Goal: Information Seeking & Learning: Learn about a topic

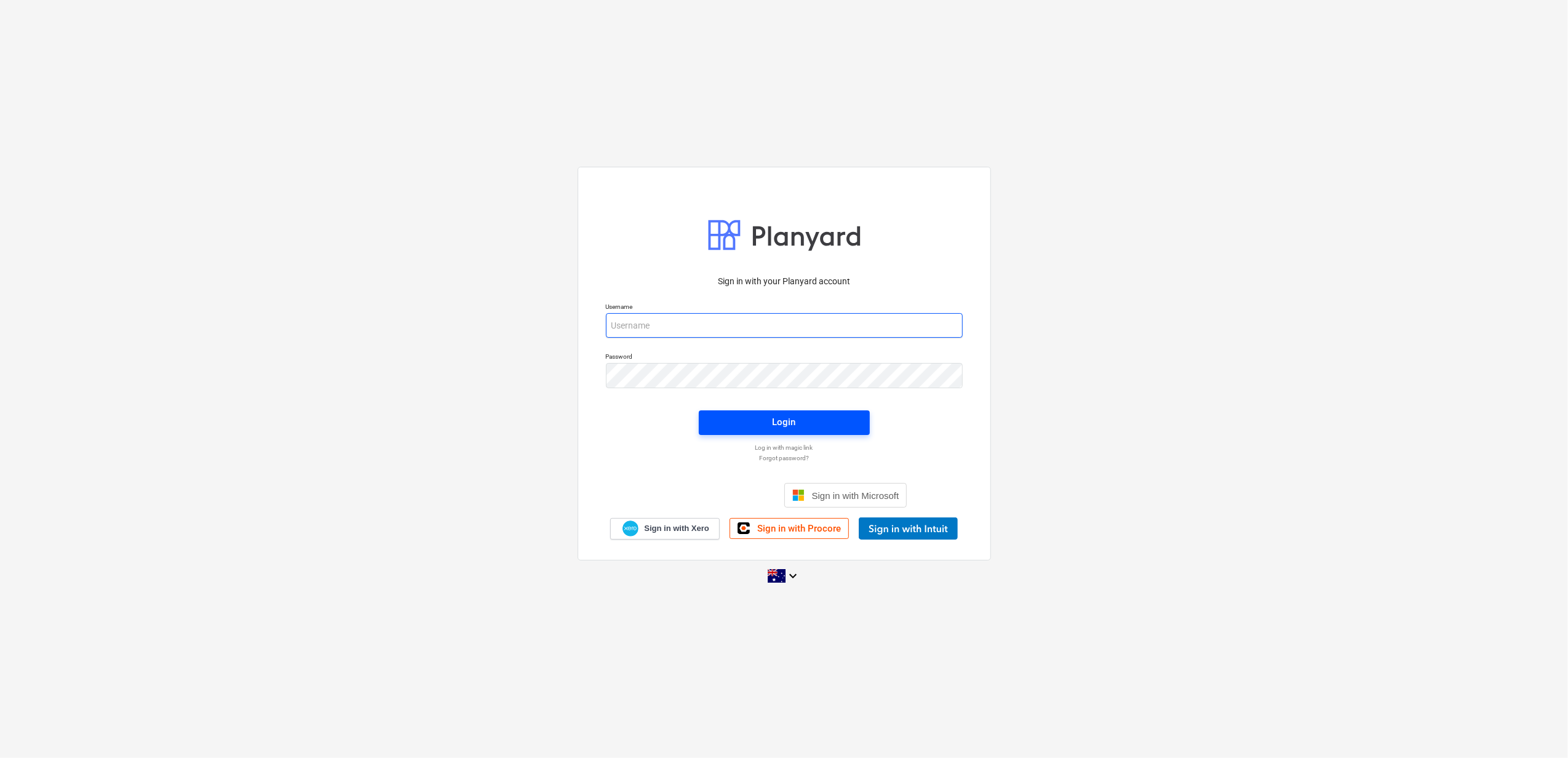
type input "[PERSON_NAME][EMAIL_ADDRESS][DOMAIN_NAME]"
click at [795, 426] on div "Login" at bounding box center [784, 422] width 23 height 16
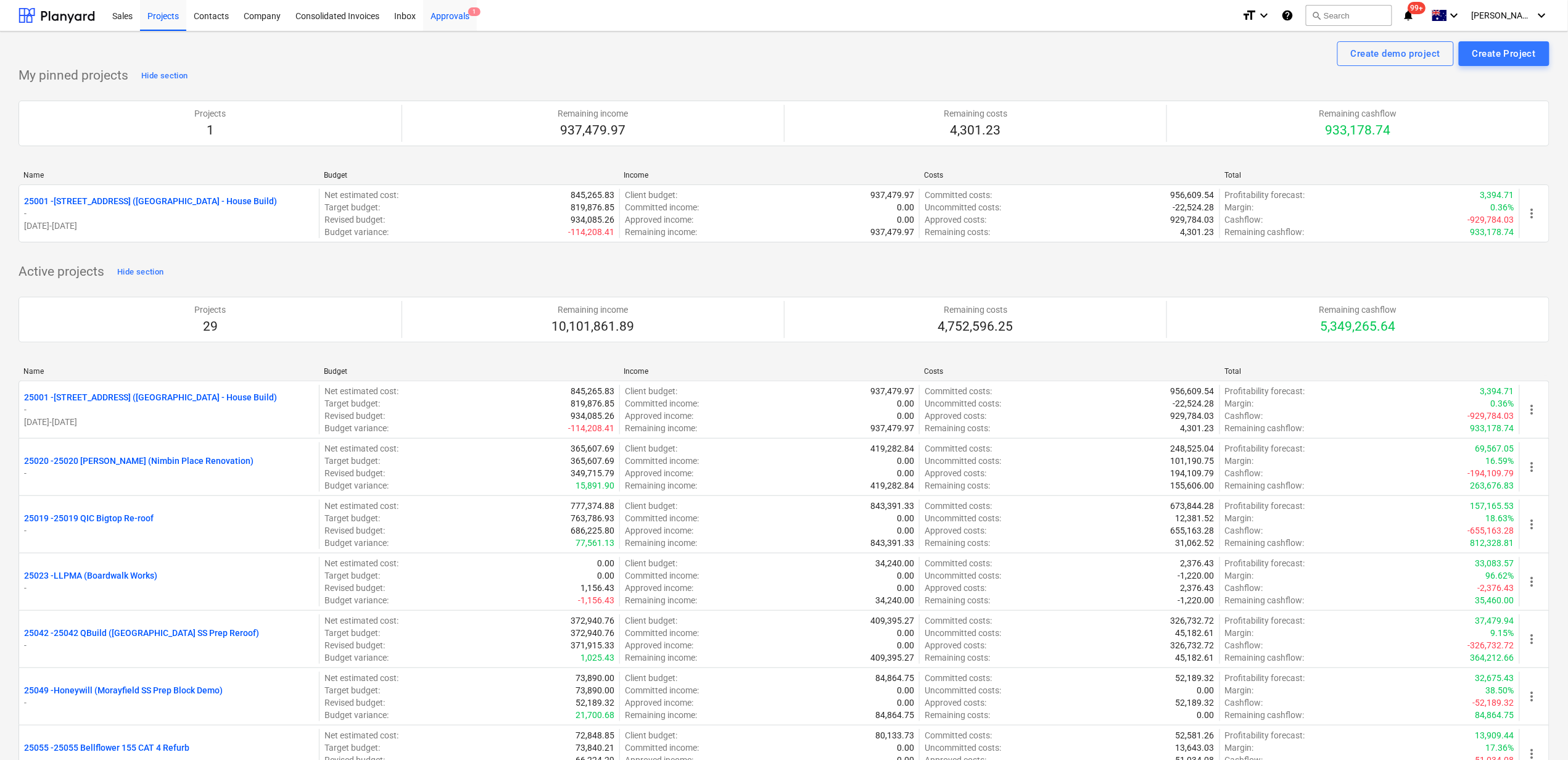
click at [461, 16] on div "Approvals 1" at bounding box center [450, 15] width 53 height 31
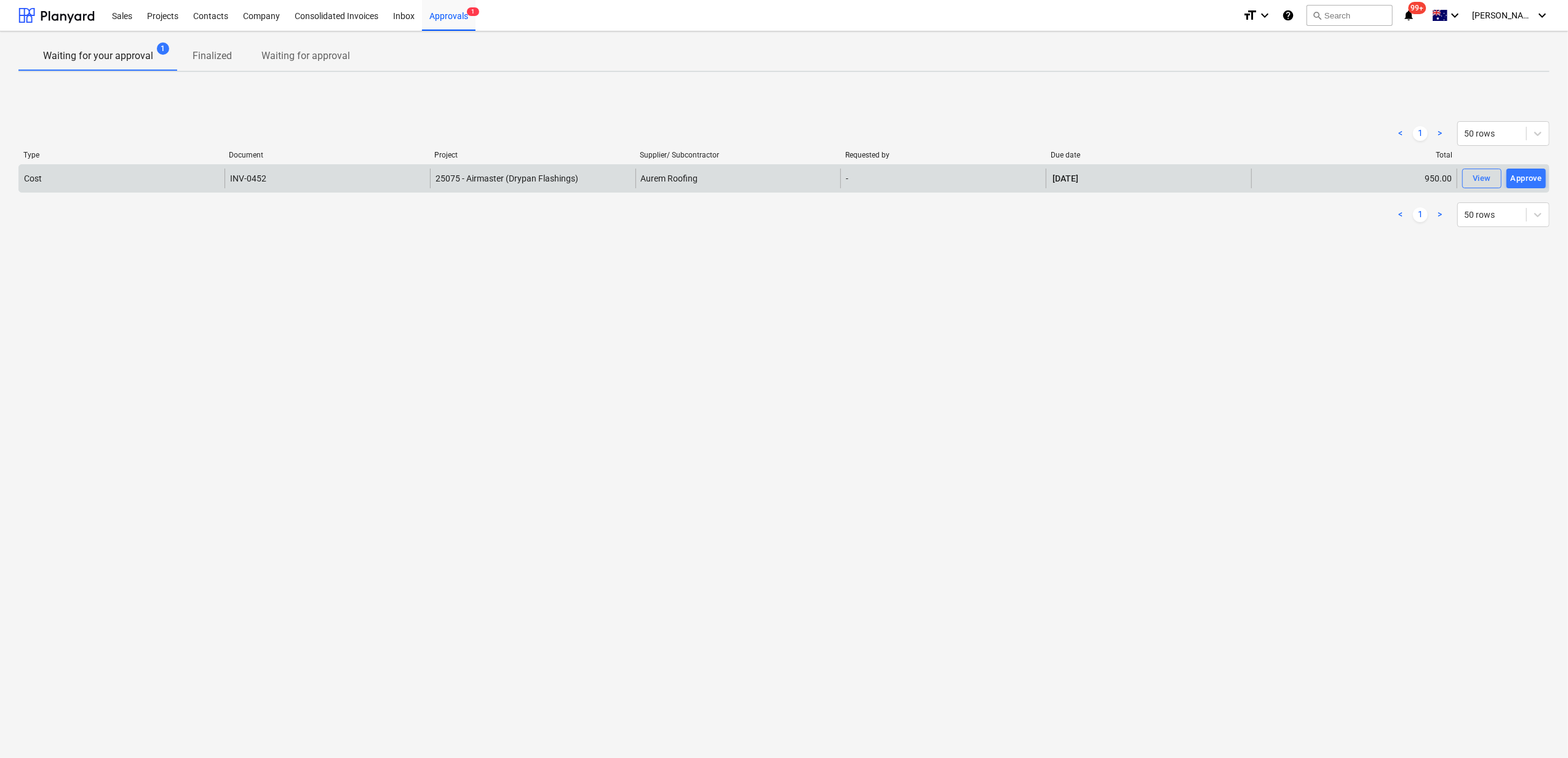
click at [629, 177] on div "25075 - Airmaster (Drypan Flashings)" at bounding box center [533, 178] width 205 height 20
click at [1494, 183] on span "View" at bounding box center [1482, 179] width 27 height 14
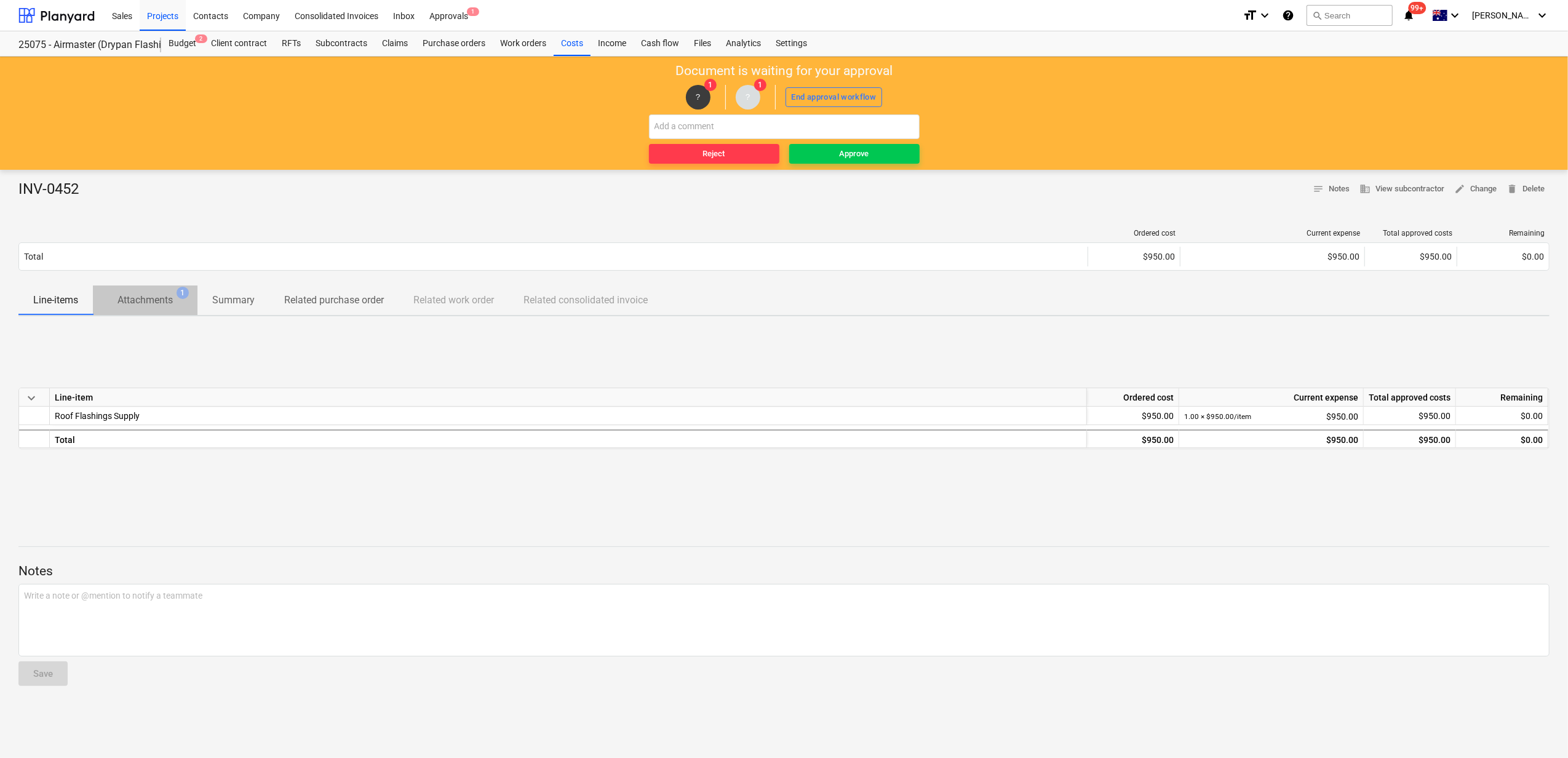
click at [154, 305] on p "Attachments" at bounding box center [145, 300] width 56 height 15
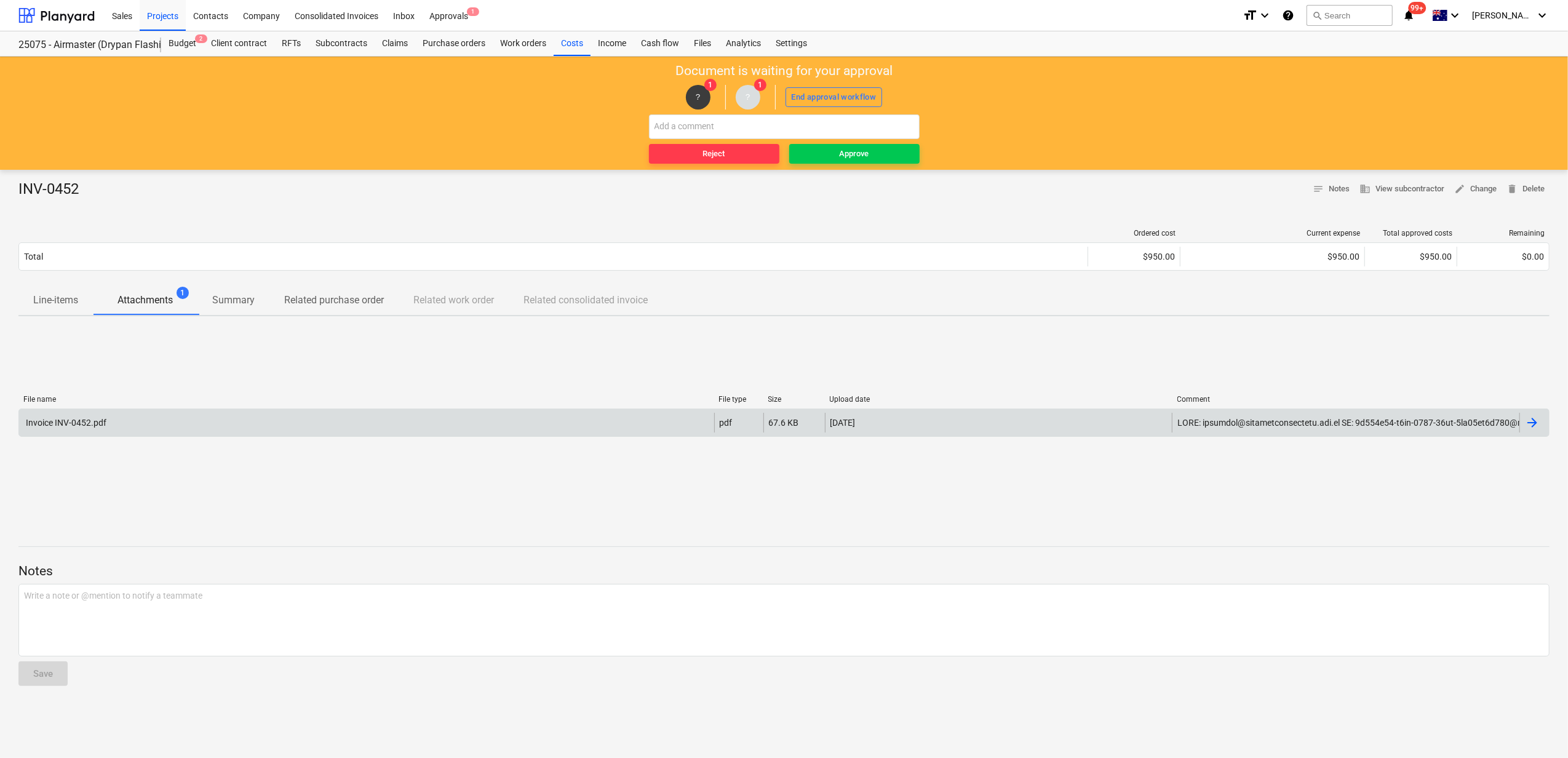
click at [200, 418] on div "Invoice INV-0452.pdf" at bounding box center [366, 422] width 695 height 20
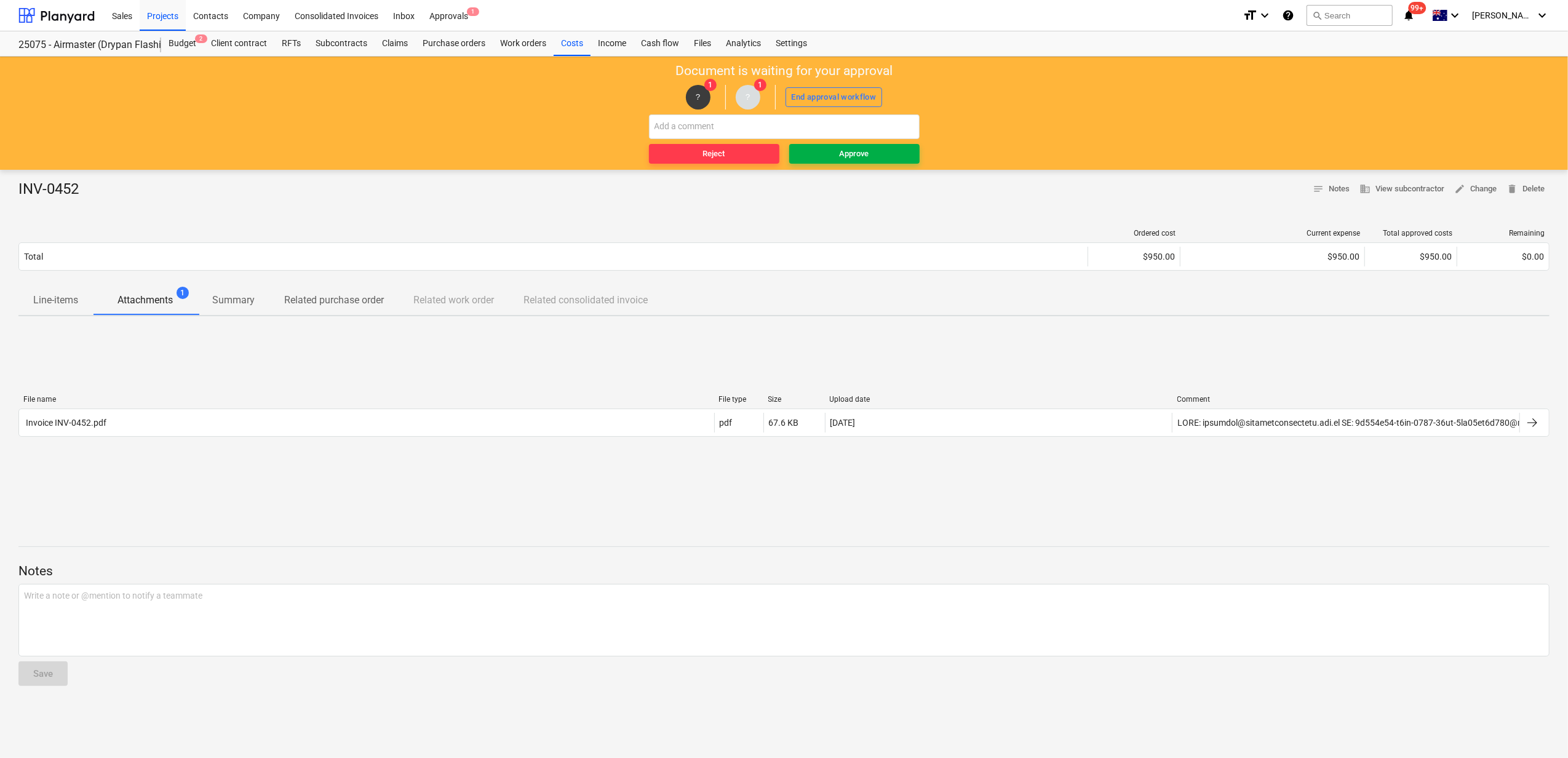
click at [836, 150] on span "Approve" at bounding box center [854, 154] width 121 height 14
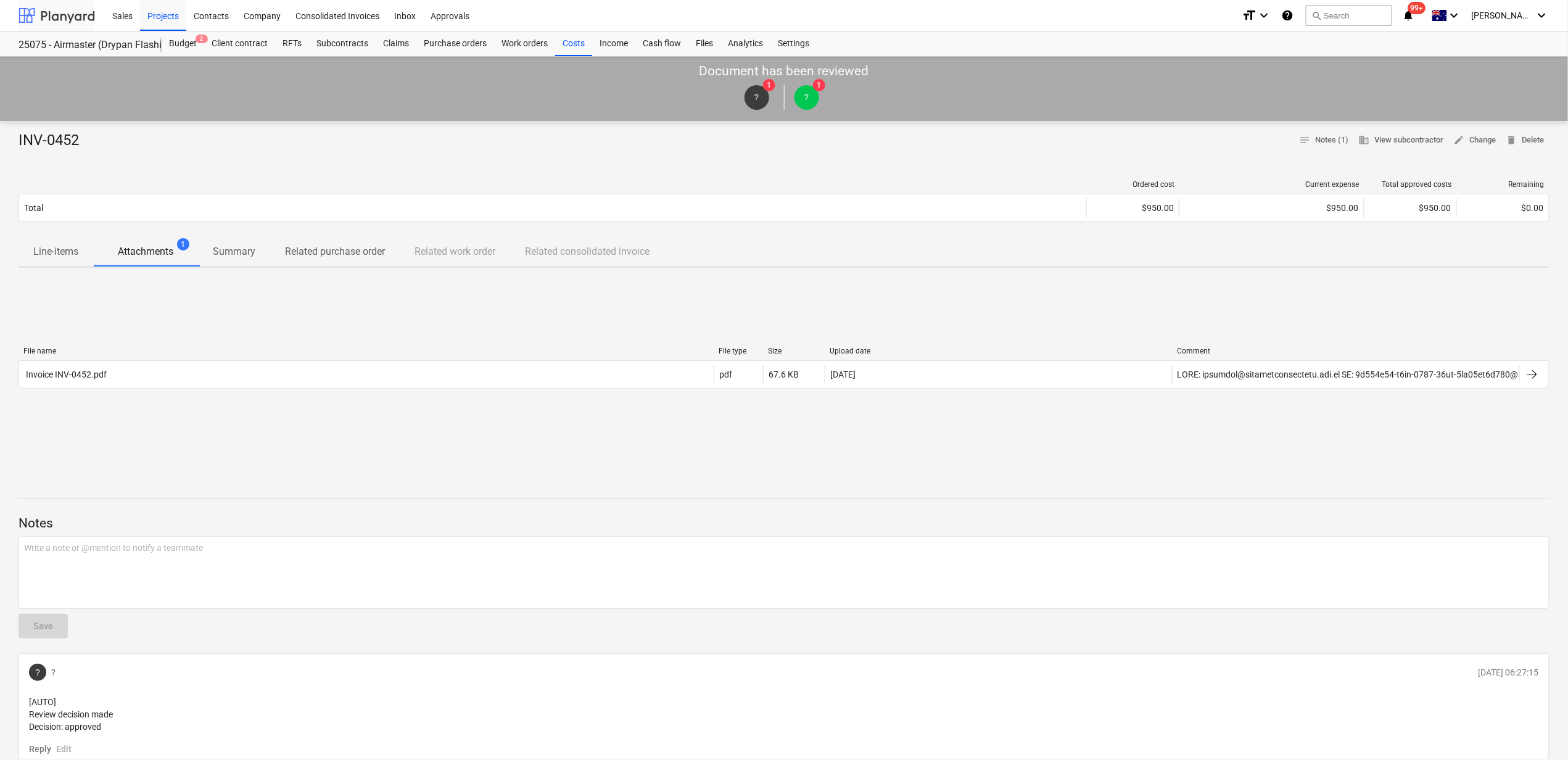
click at [68, 15] on div at bounding box center [57, 15] width 76 height 31
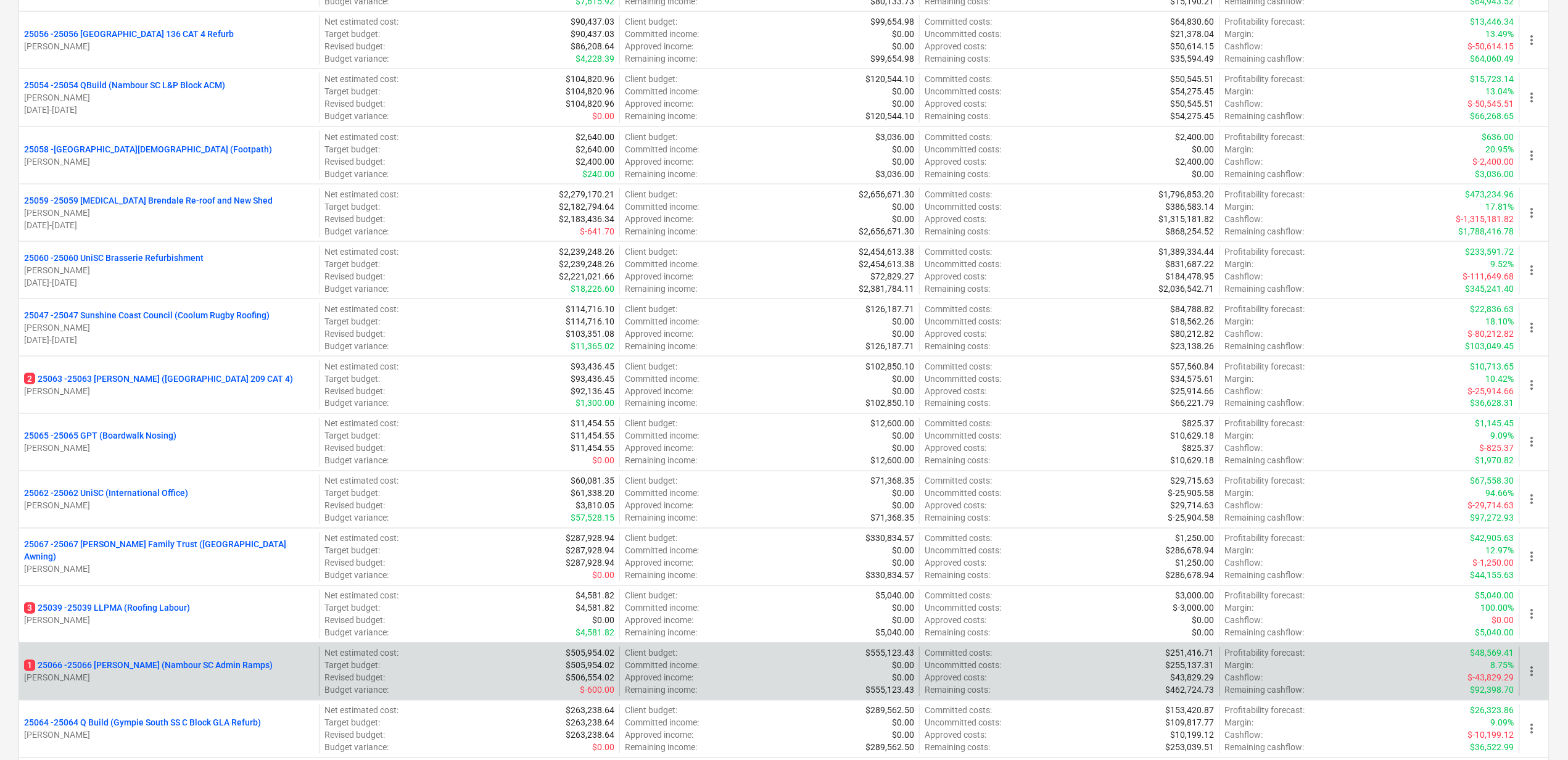
scroll to position [987, 0]
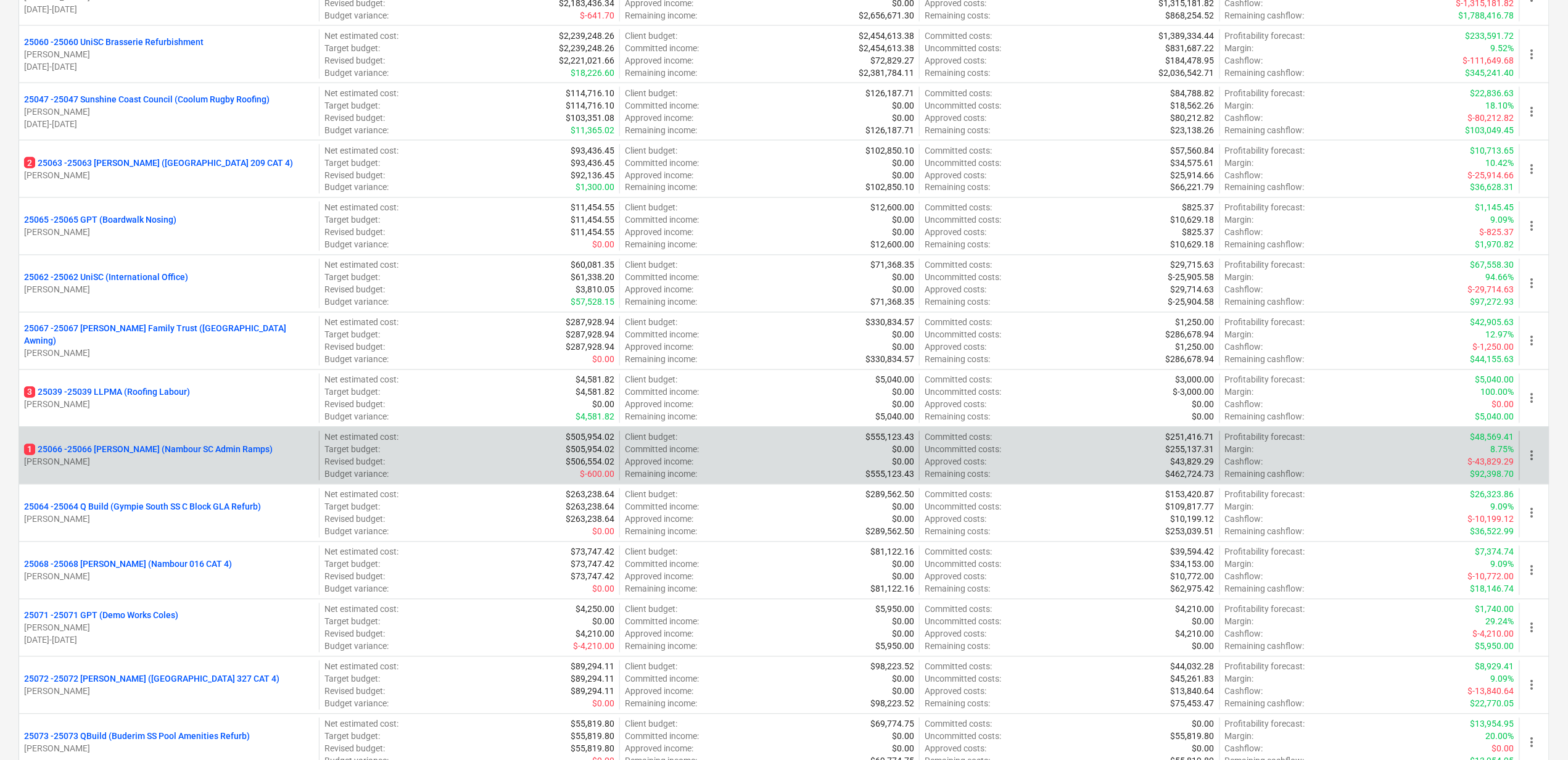
click at [211, 455] on p "1 25066 - 25066 [PERSON_NAME] (Nambour SC Admin Ramps)" at bounding box center [148, 450] width 249 height 13
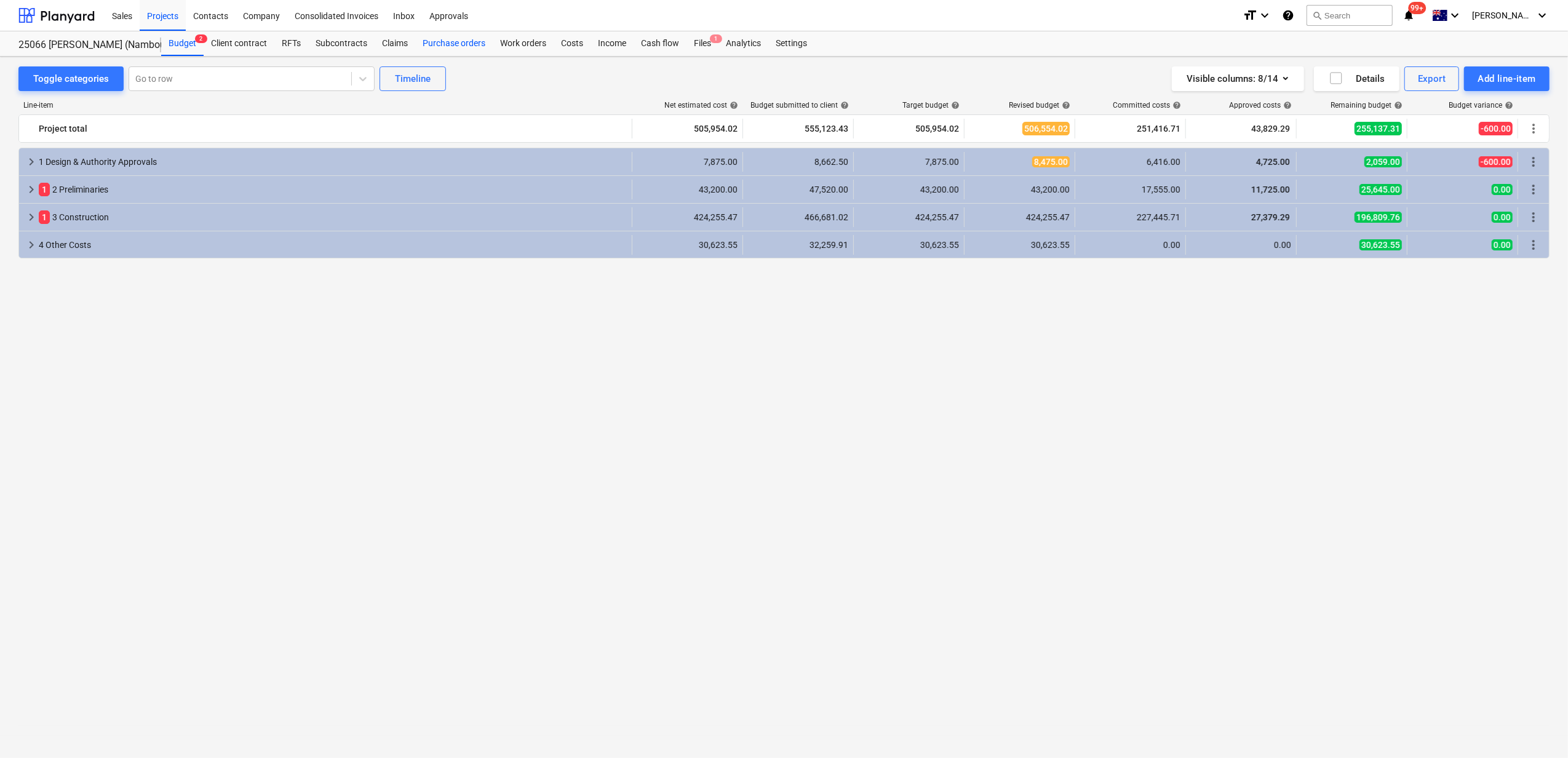
click at [464, 42] on div "Purchase orders" at bounding box center [453, 43] width 78 height 24
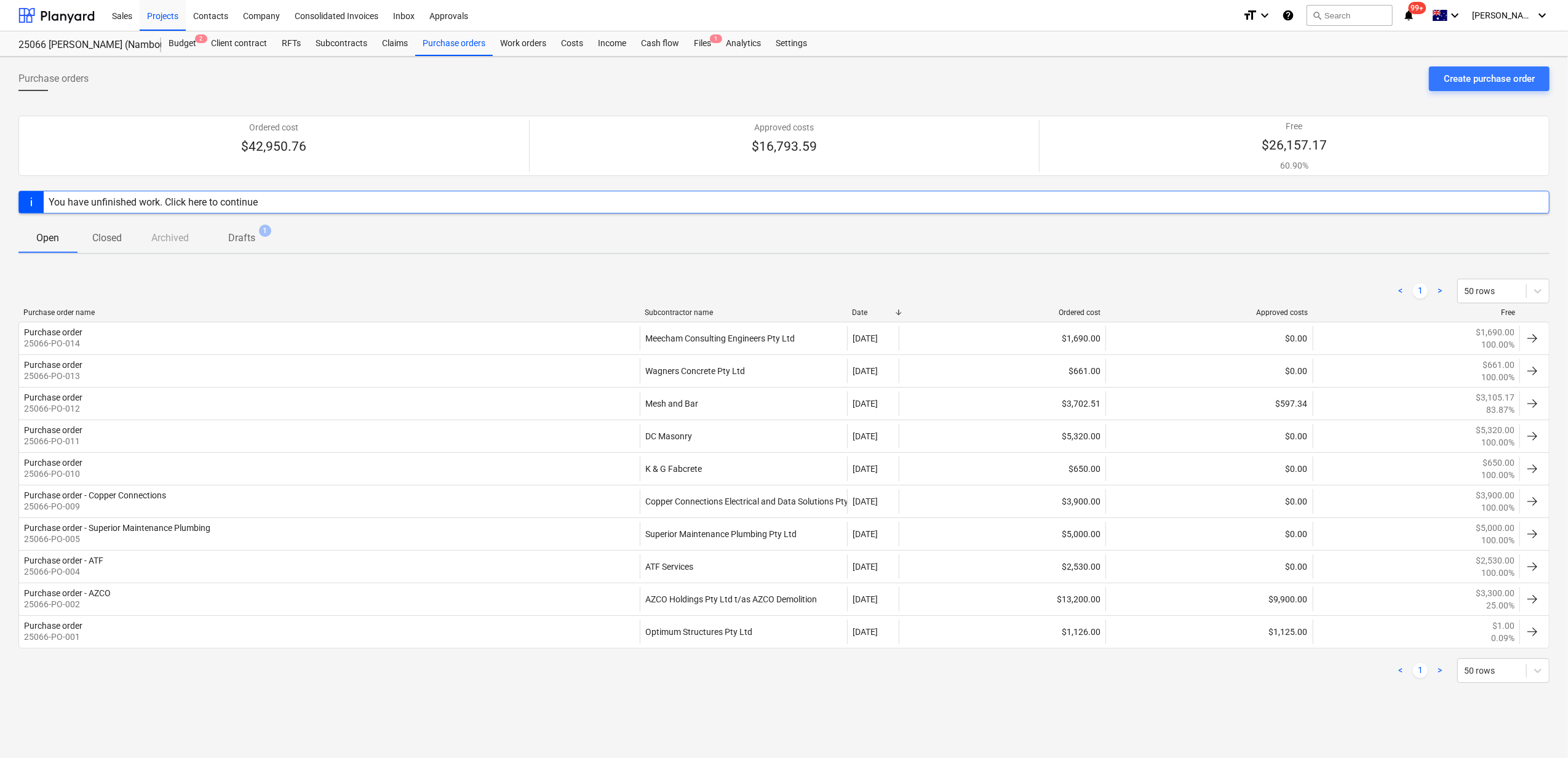
click at [240, 233] on p "Drafts" at bounding box center [241, 238] width 27 height 15
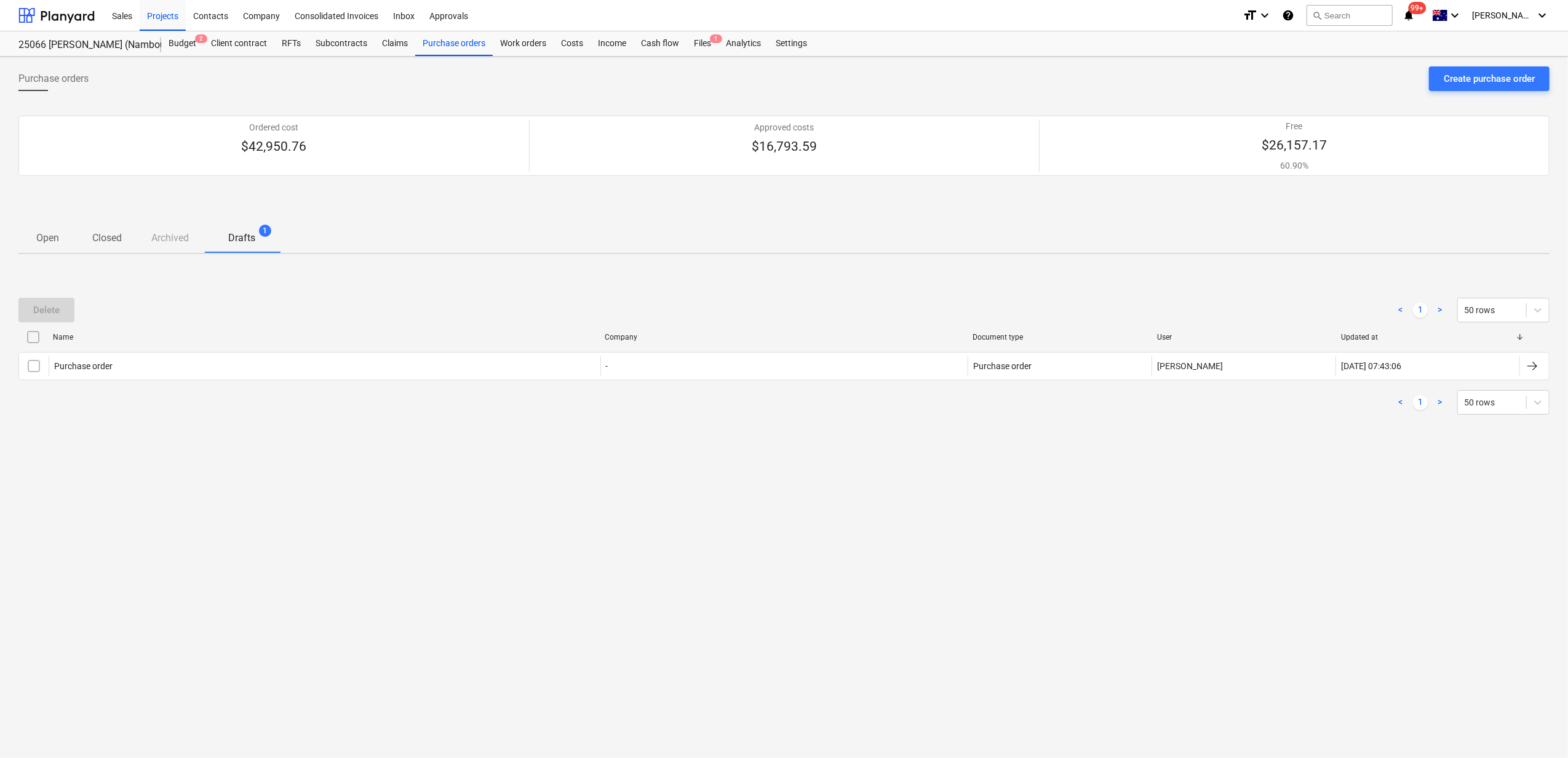
click at [60, 236] on p "Open" at bounding box center [48, 238] width 30 height 15
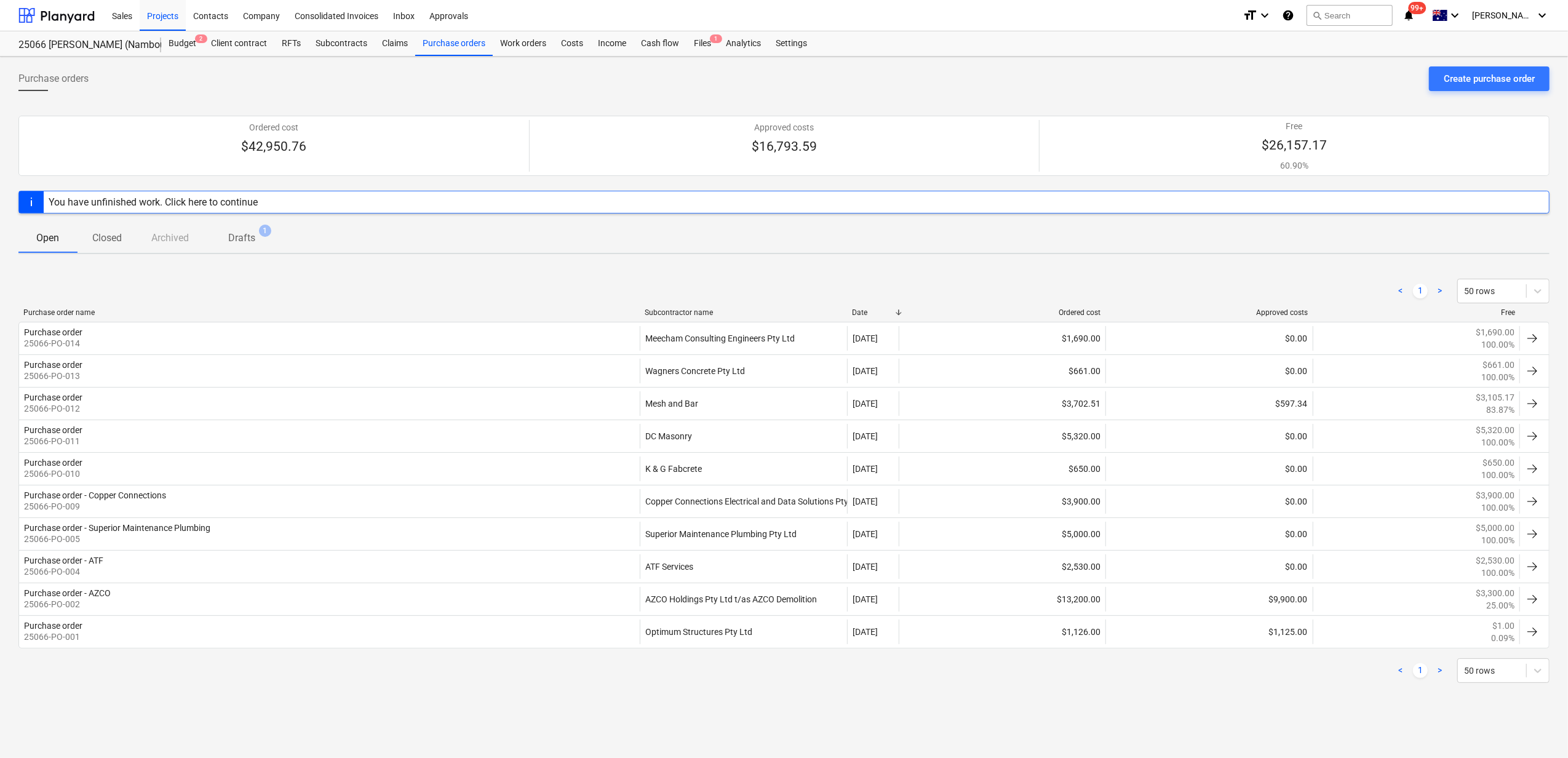
click at [102, 239] on p "Closed" at bounding box center [107, 238] width 30 height 15
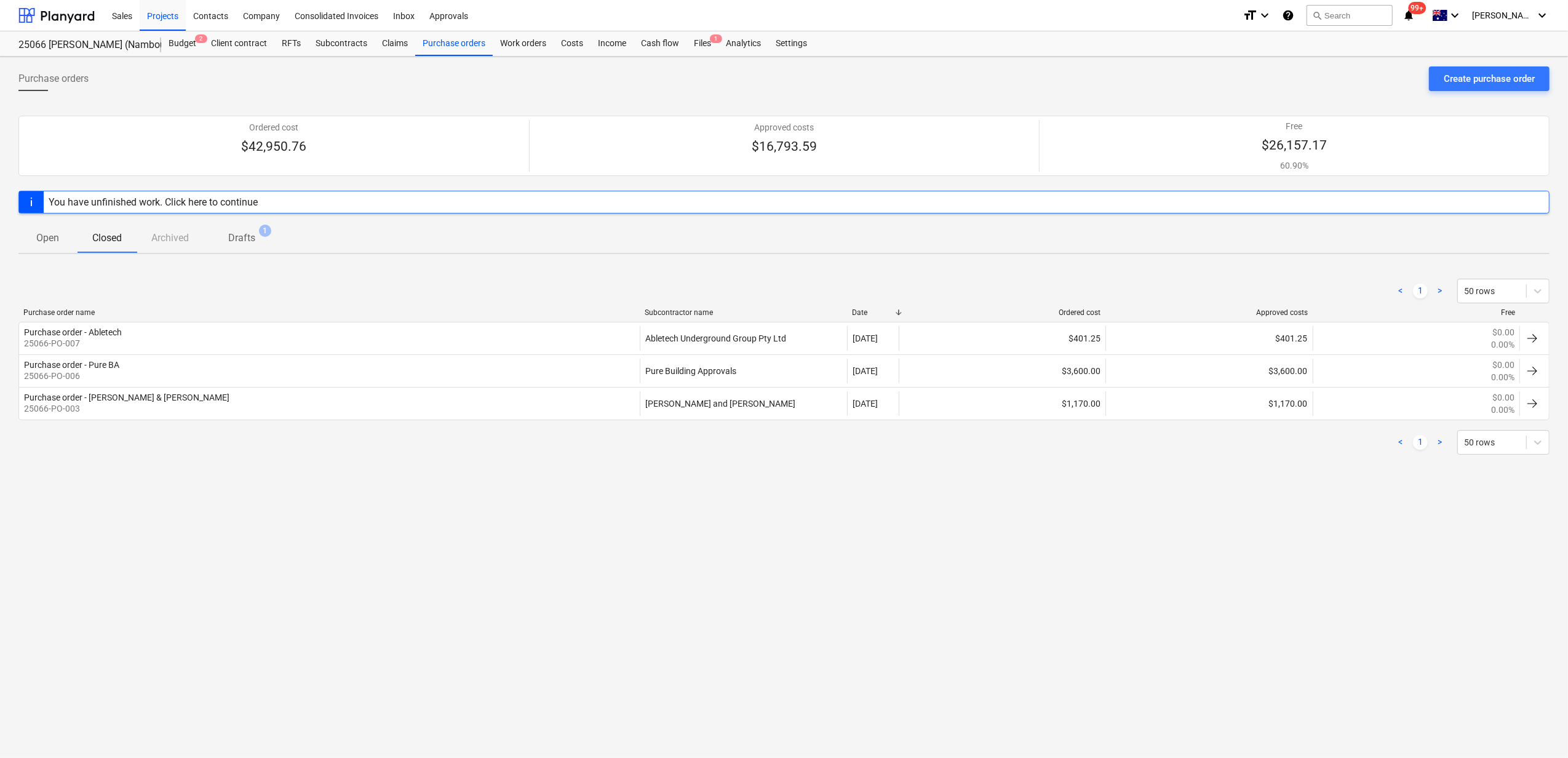
click at [57, 242] on p "Open" at bounding box center [48, 238] width 30 height 15
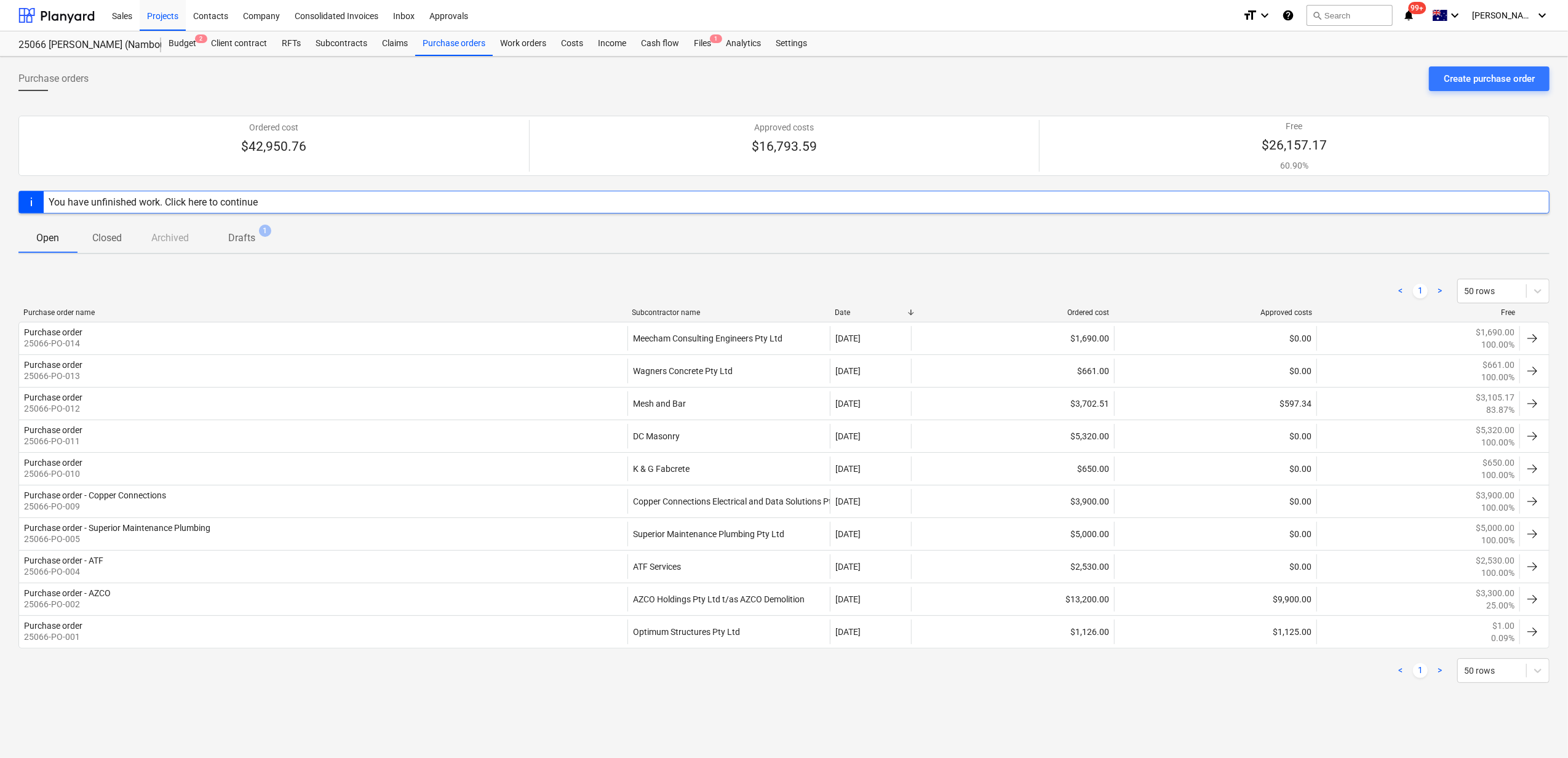
drag, startPoint x: 898, startPoint y: 310, endPoint x: 928, endPoint y: 309, distance: 30.0
click at [928, 309] on div "Purchase order name Subcontractor name Date Ordered cost Approved costs Free" at bounding box center [784, 312] width 1531 height 9
click at [186, 42] on div "Budget 2" at bounding box center [182, 43] width 42 height 24
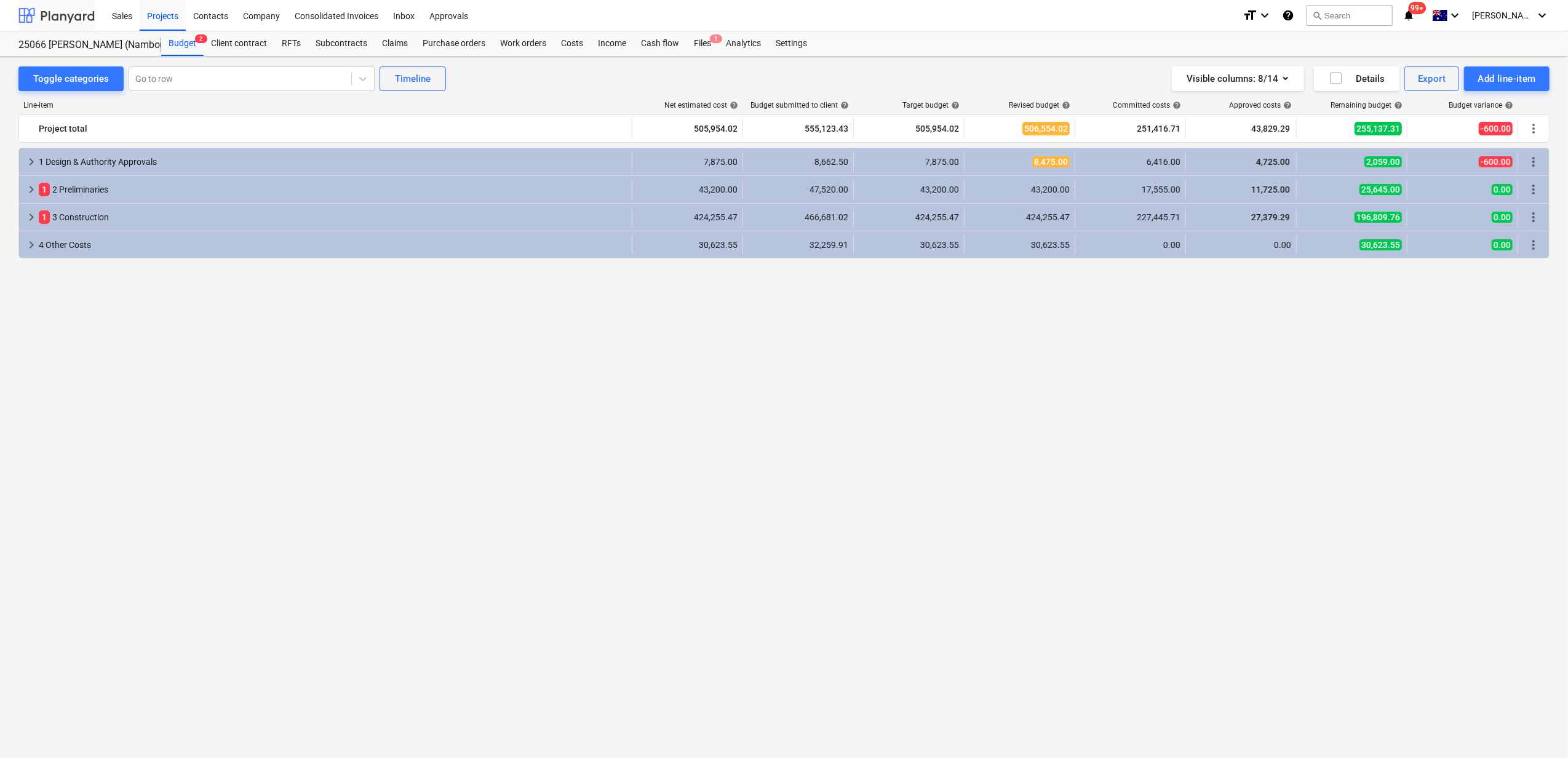
click at [67, 22] on div at bounding box center [56, 15] width 76 height 31
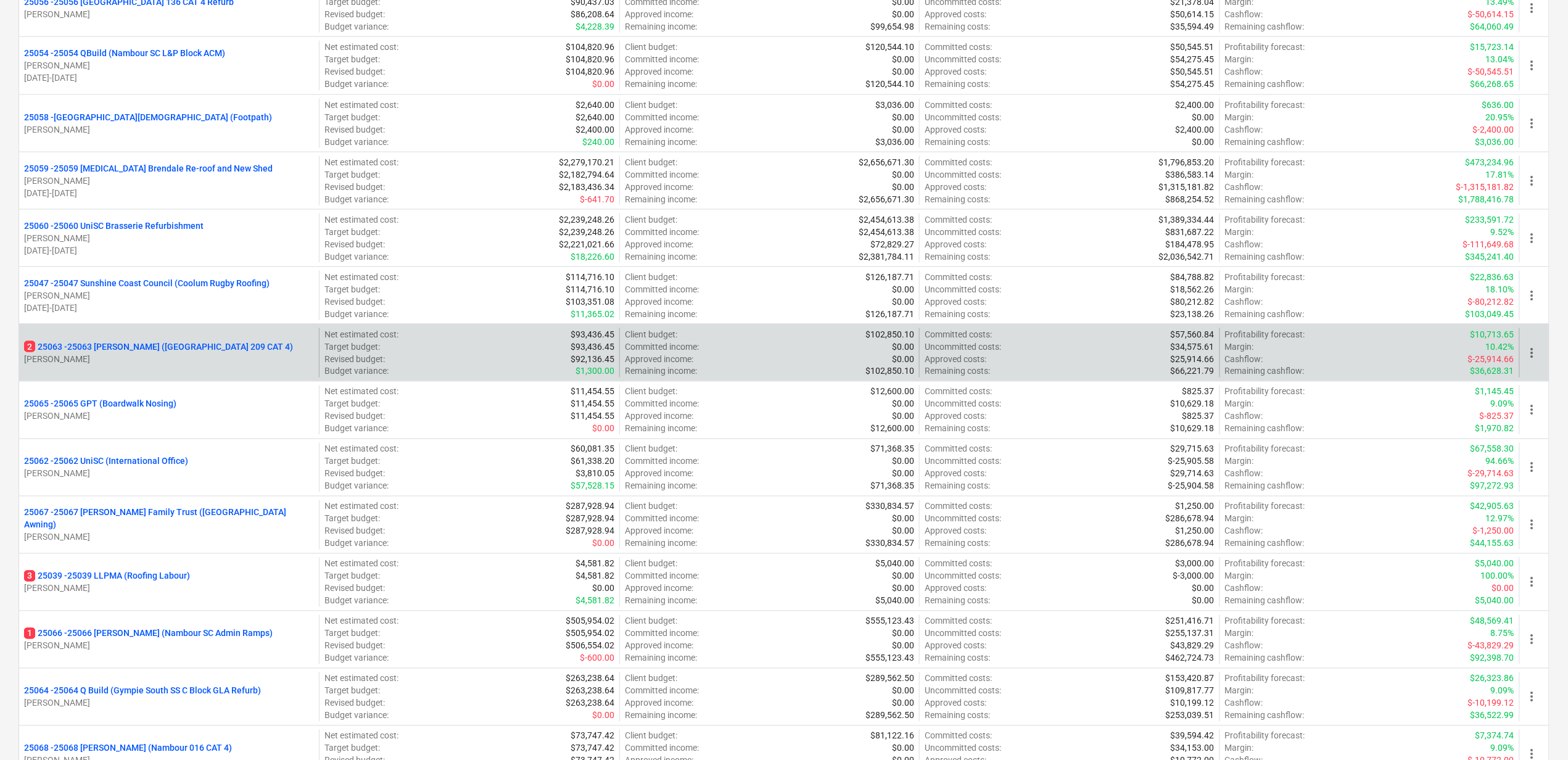
scroll to position [822, 0]
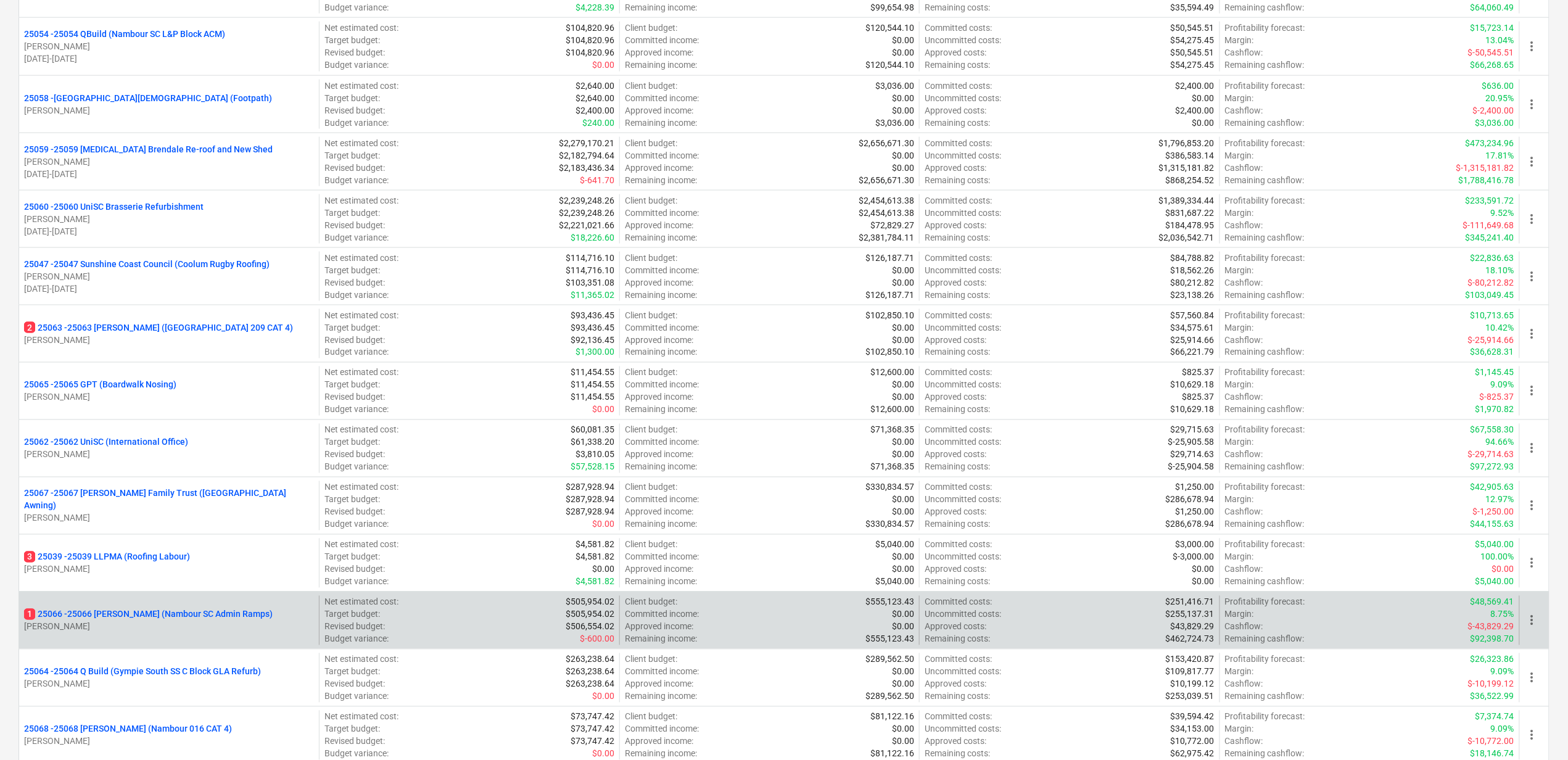
click at [143, 620] on p "1 25066 - 25066 [PERSON_NAME] (Nambour SC Admin Ramps)" at bounding box center [148, 614] width 249 height 13
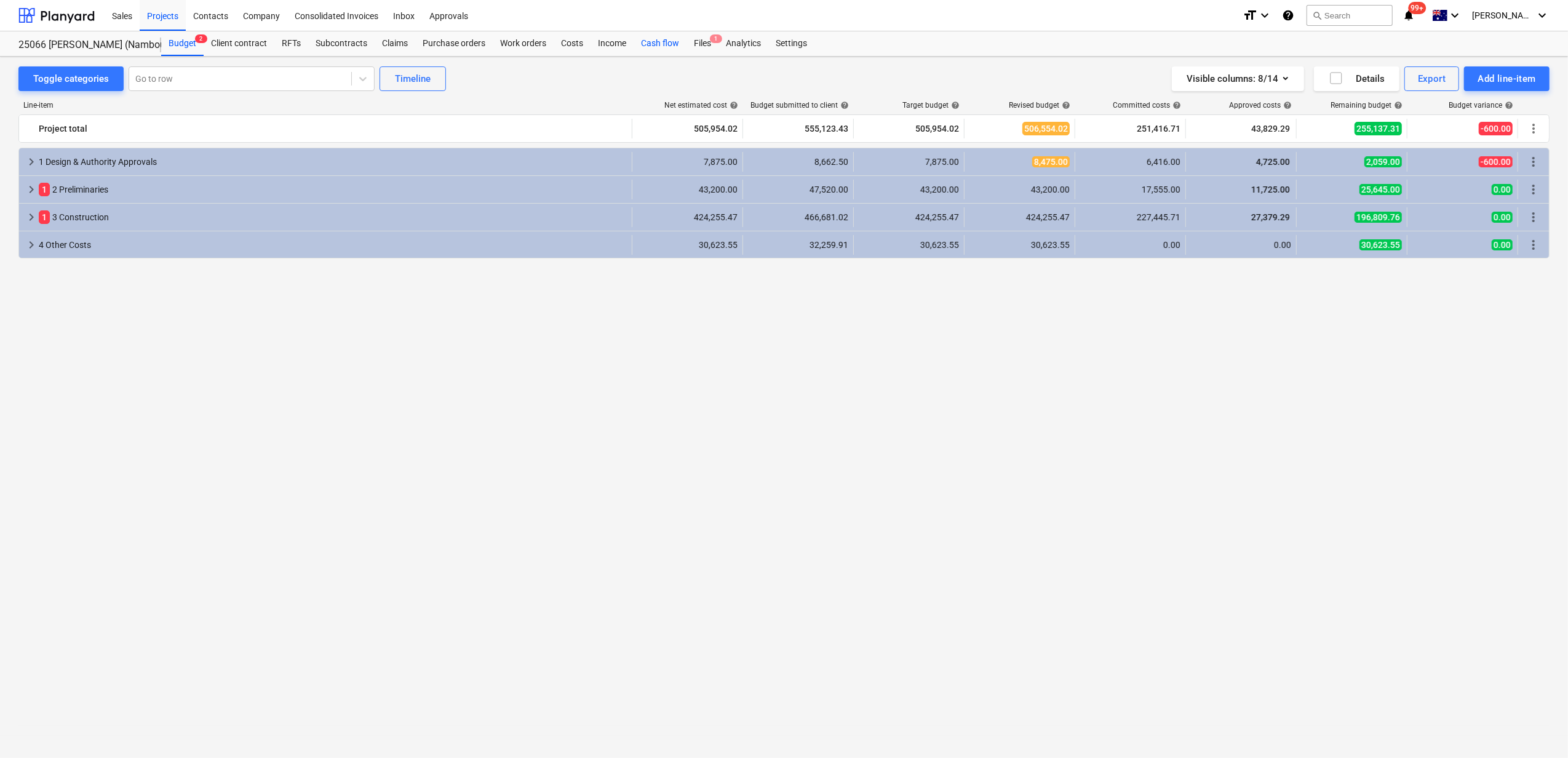
click at [672, 45] on div "Cash flow" at bounding box center [660, 43] width 53 height 24
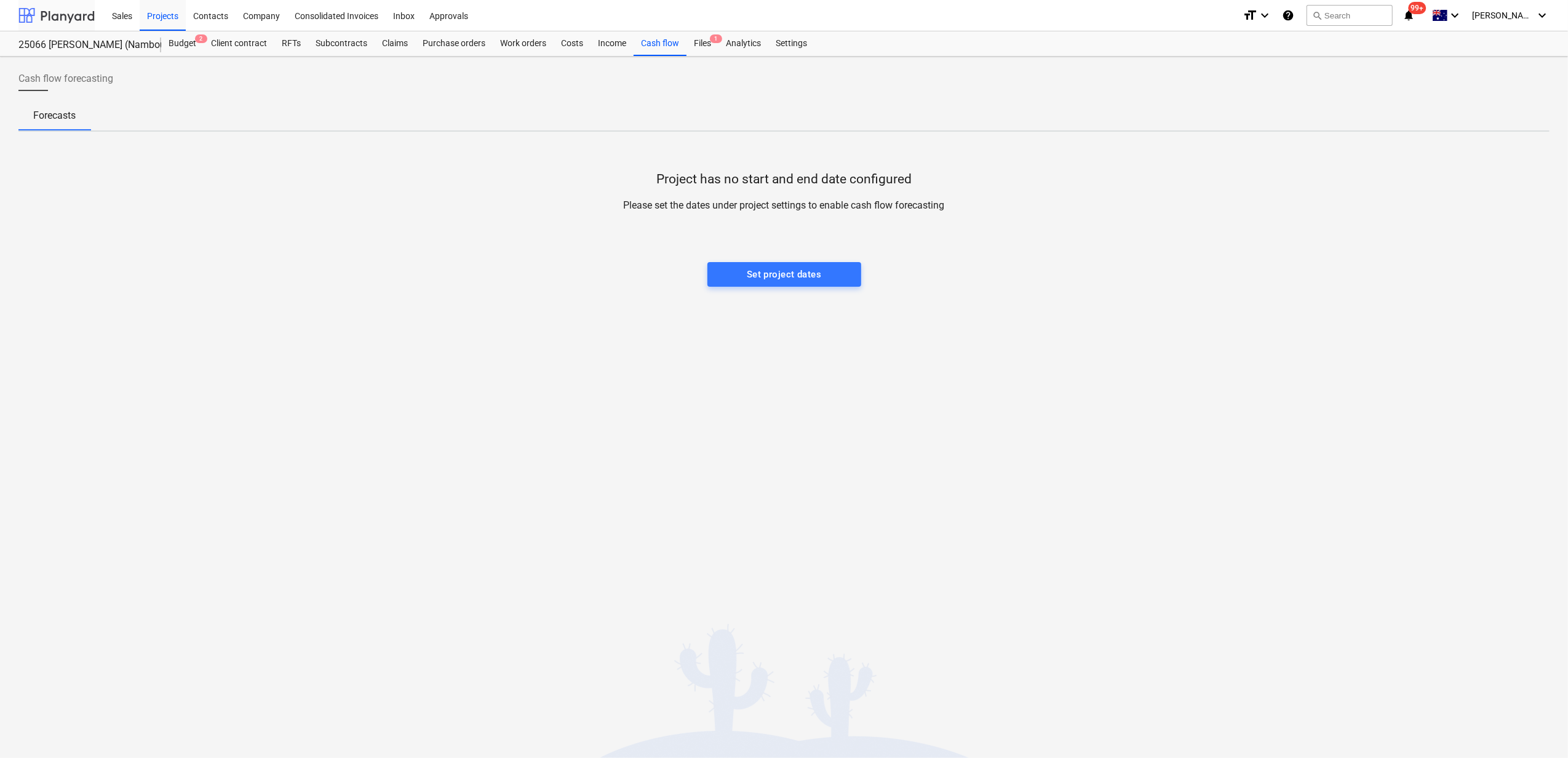
click at [55, 10] on div at bounding box center [56, 15] width 76 height 31
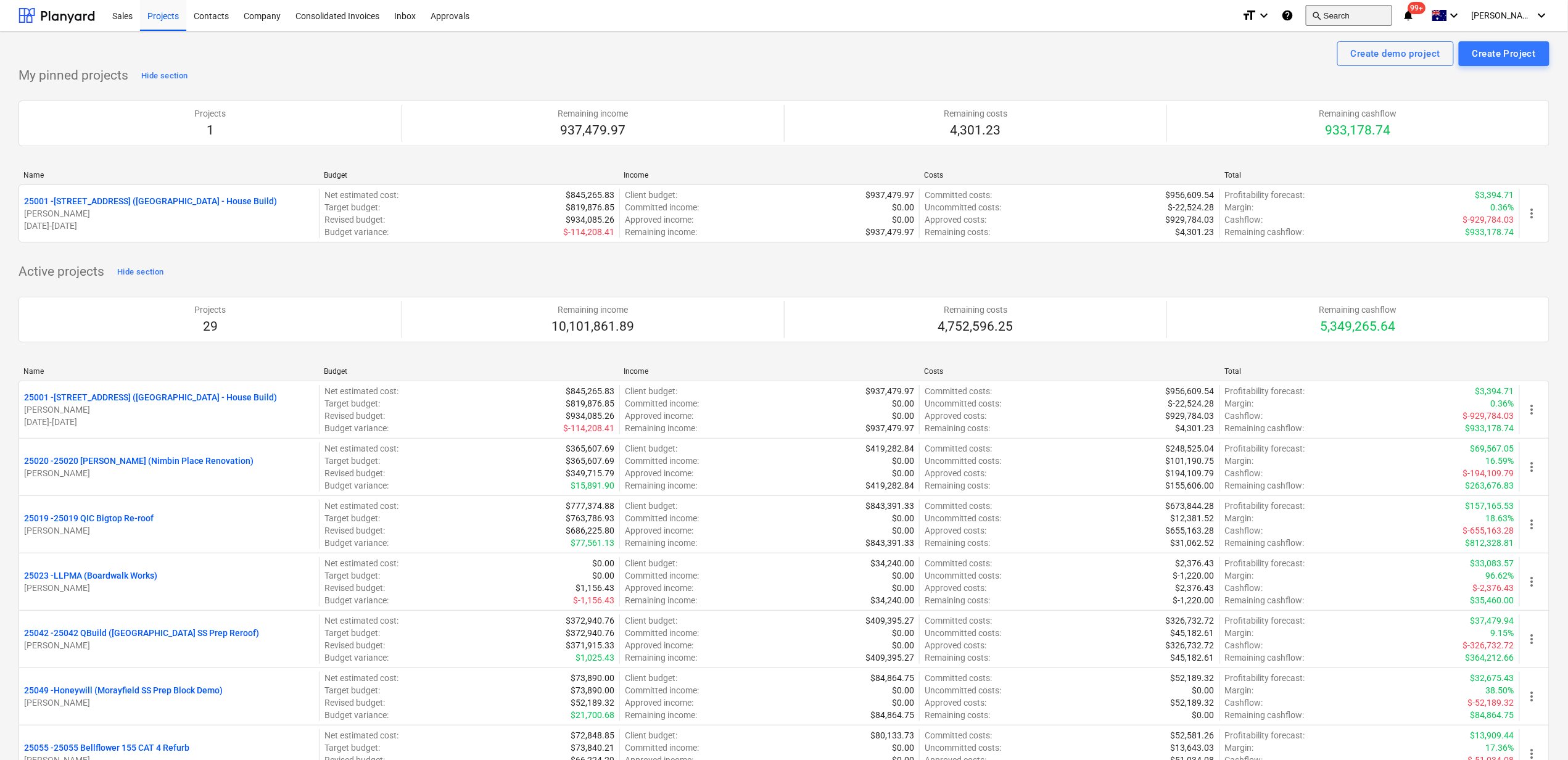
click at [1387, 18] on button "search Search" at bounding box center [1350, 15] width 86 height 21
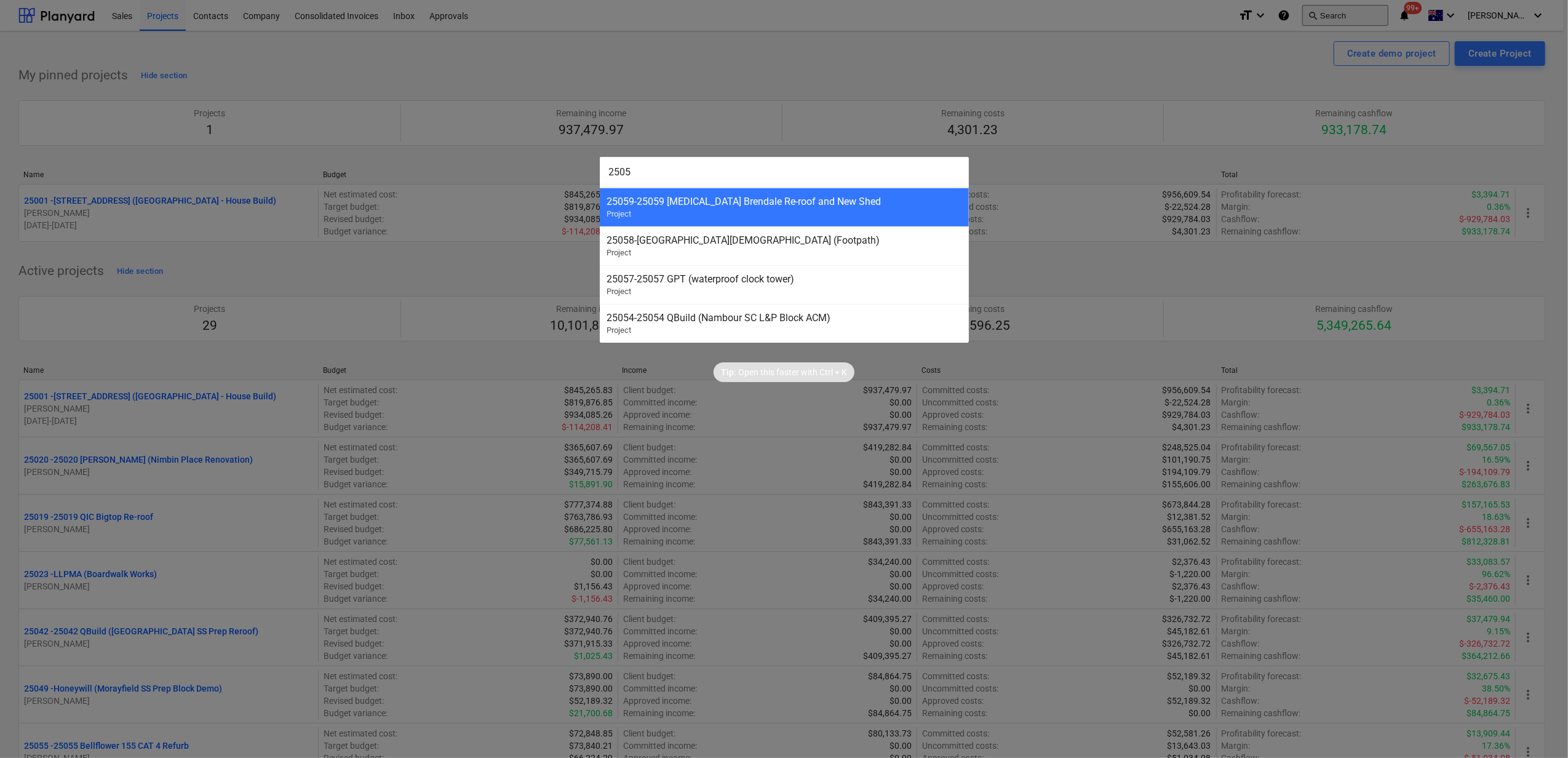
type input "25059"
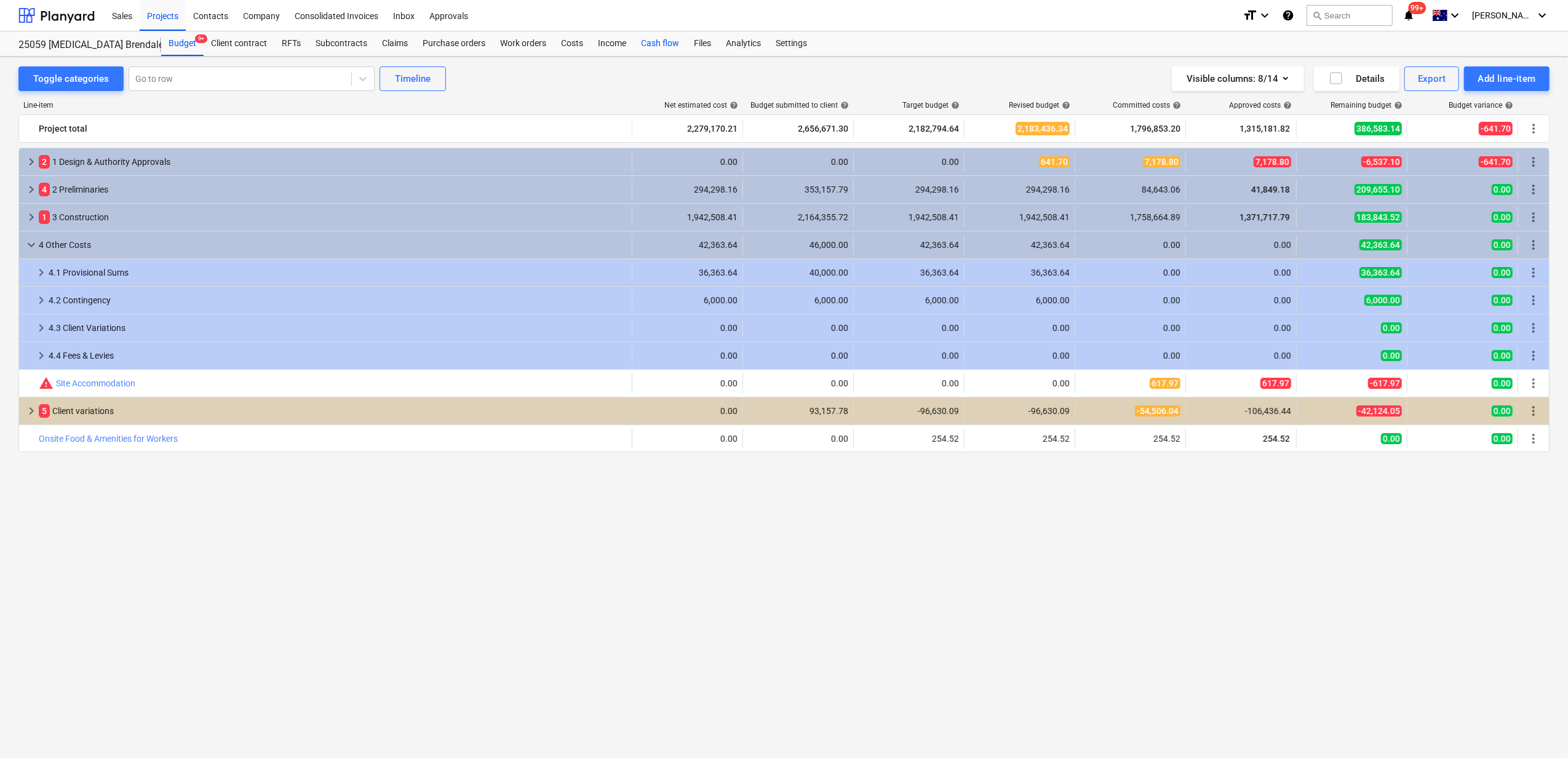
click at [649, 43] on div "Cash flow" at bounding box center [660, 43] width 53 height 24
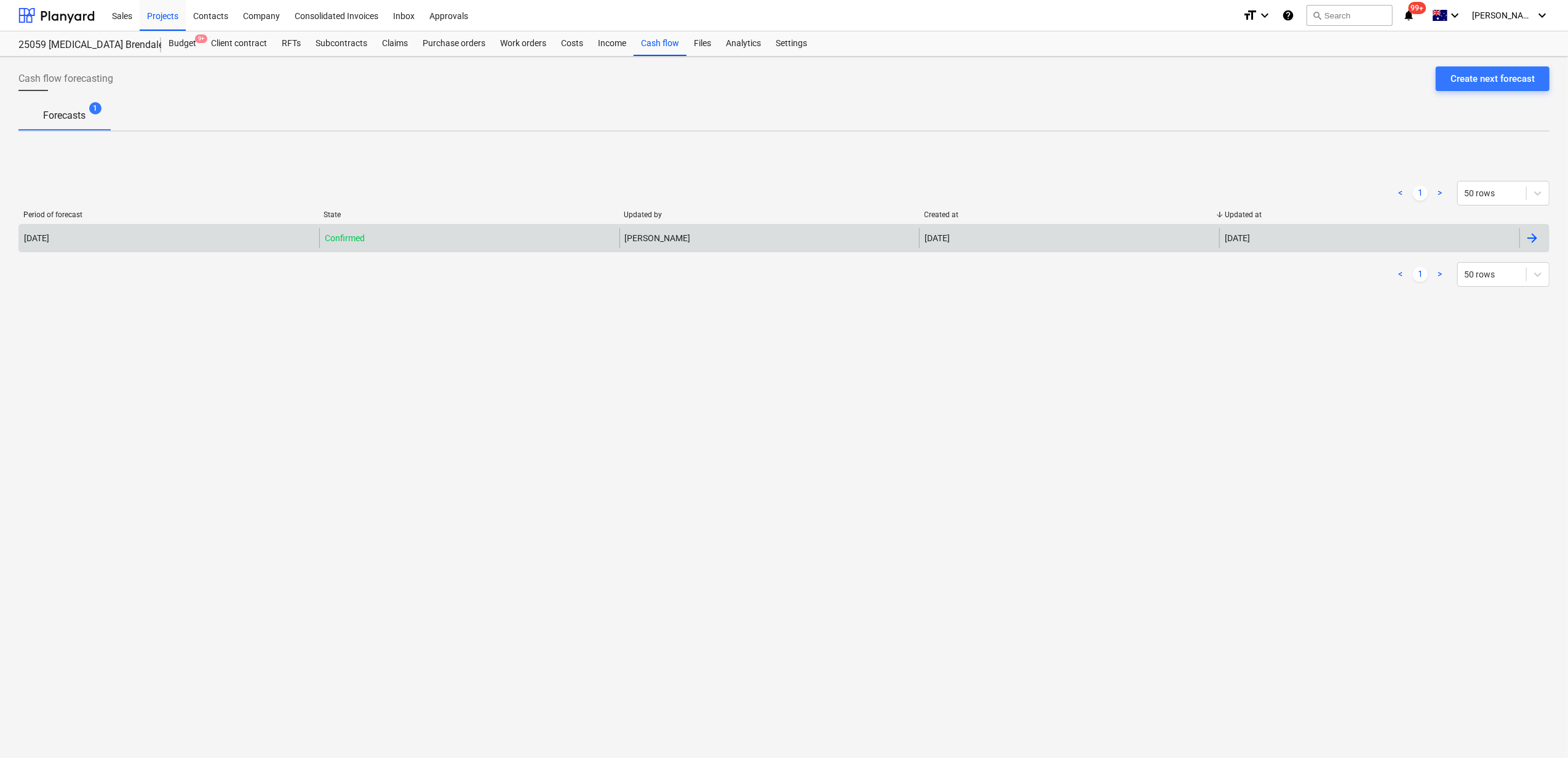
click at [482, 236] on div "Confirmed" at bounding box center [469, 237] width 300 height 20
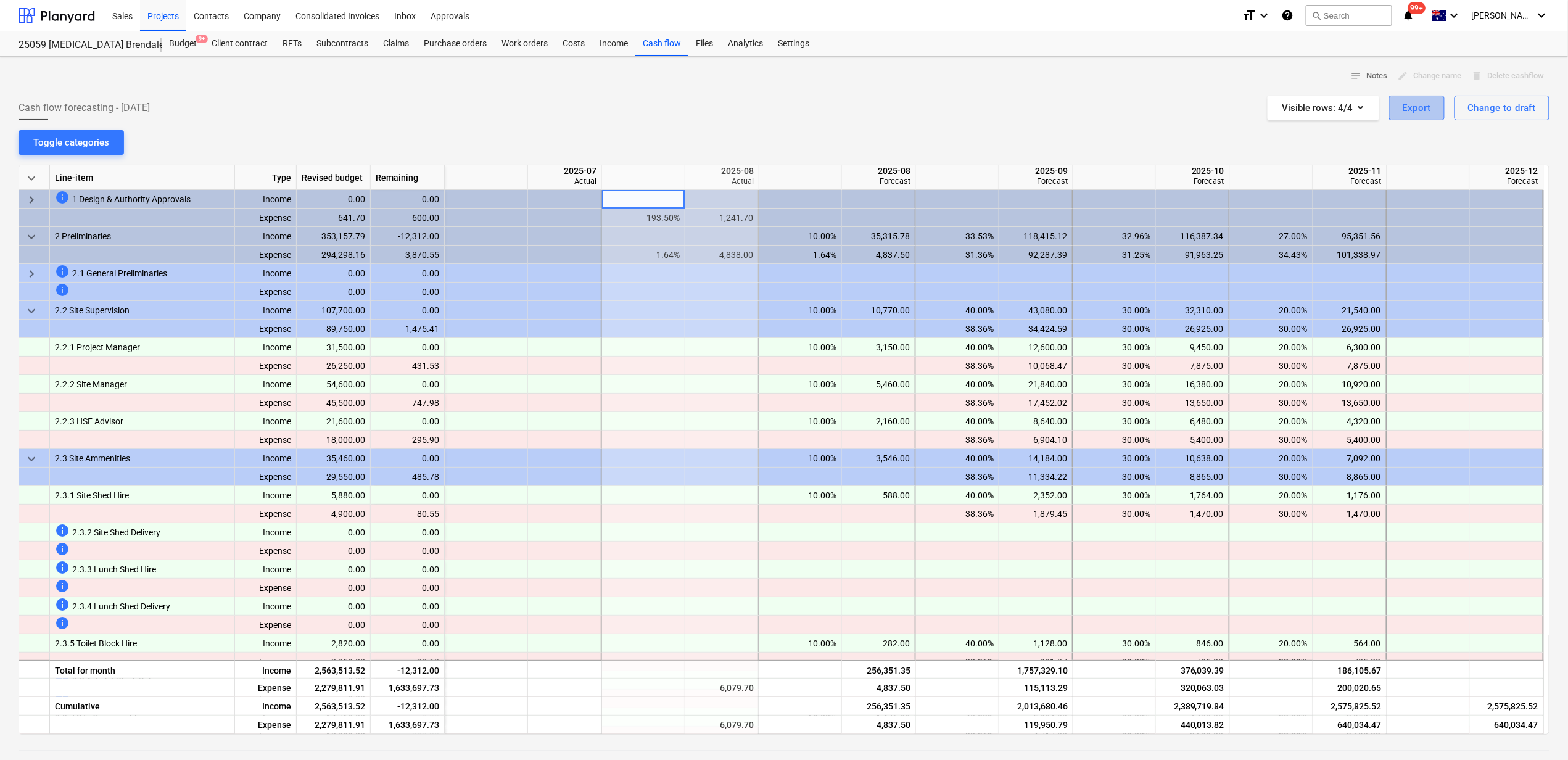
click at [1417, 101] on div "Export" at bounding box center [1417, 108] width 28 height 16
click at [1328, 161] on div "Download XLSX by percentage completed" at bounding box center [1346, 159] width 197 height 21
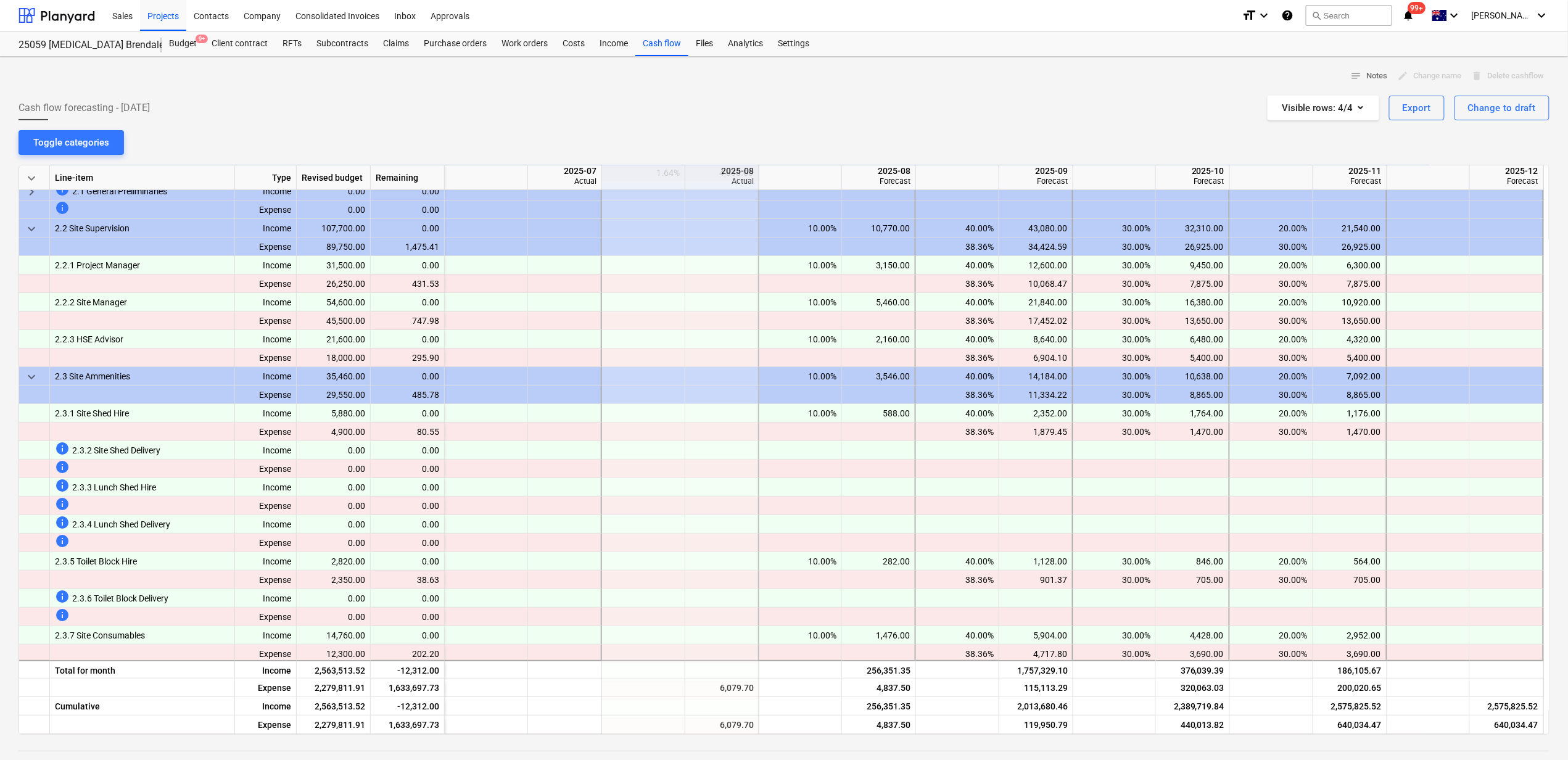
click at [830, 112] on div "Cash flow forecasting - [DATE] Visible rows : 4/4 Export Change to draft" at bounding box center [784, 108] width 1531 height 24
click at [199, 529] on div "info 2.3.4 Lunch Shed Delivery" at bounding box center [142, 524] width 174 height 19
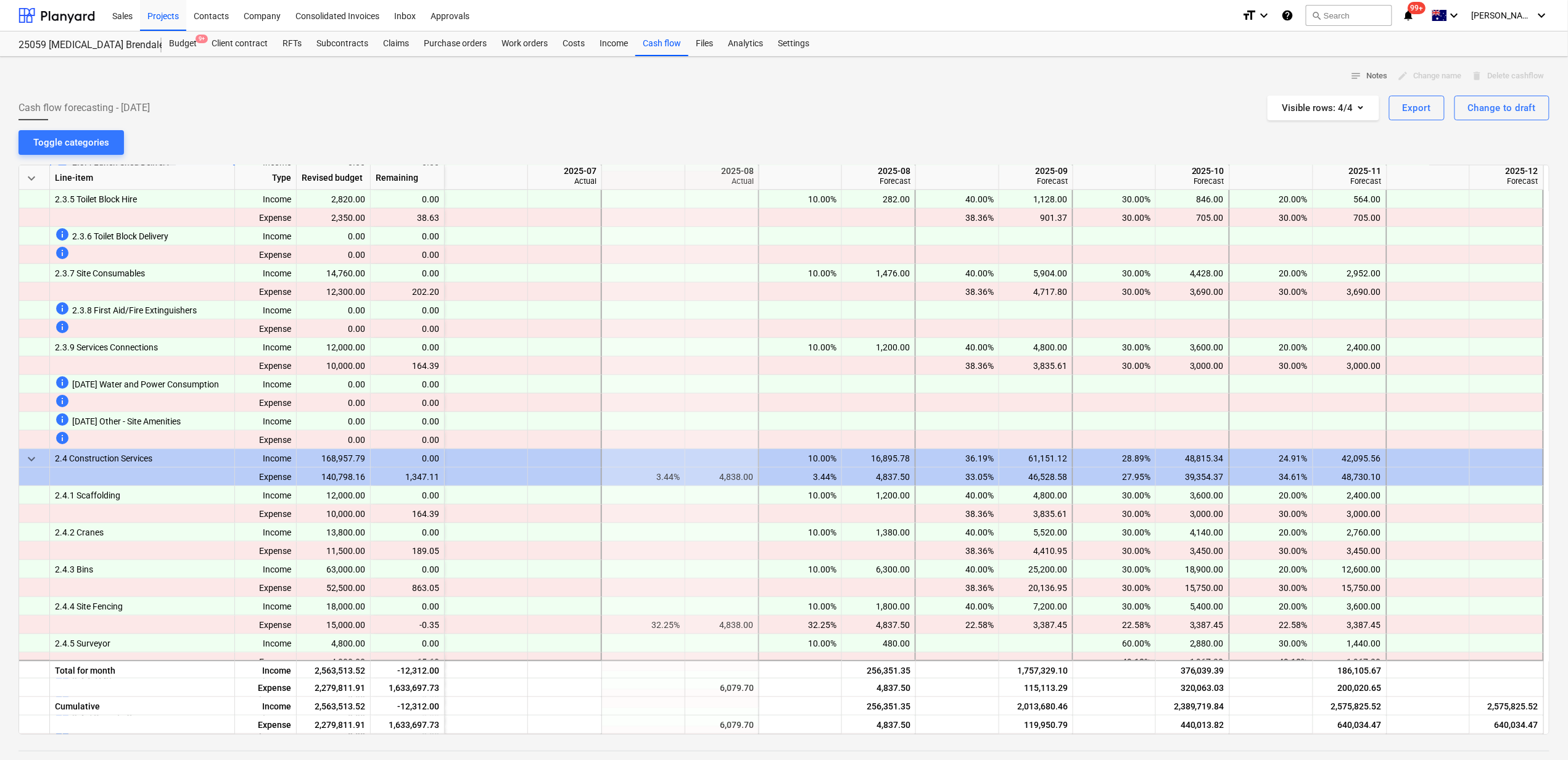
scroll to position [493, 0]
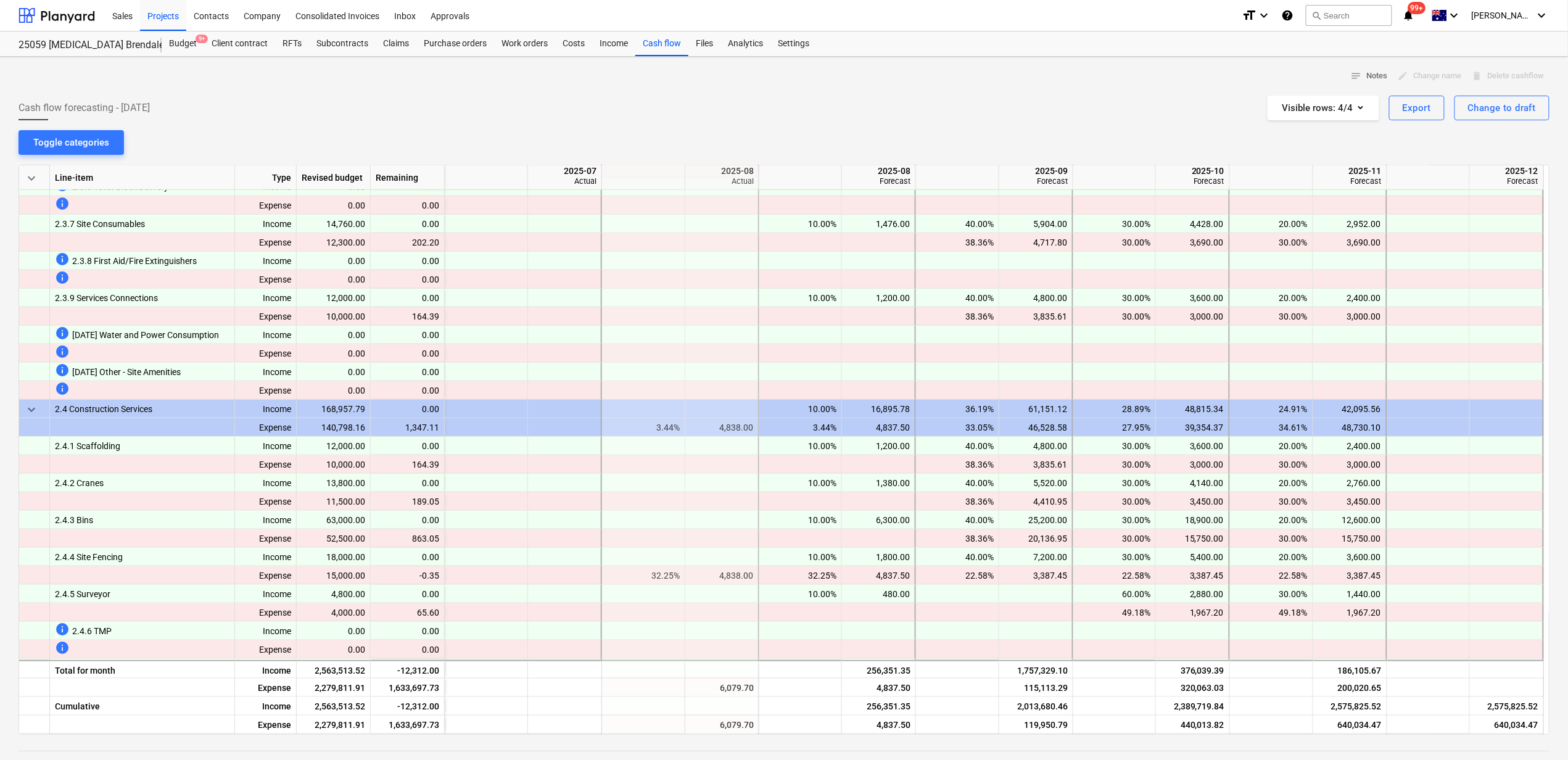
click at [353, 449] on div "12,000.00" at bounding box center [334, 446] width 74 height 19
drag, startPoint x: 240, startPoint y: 450, endPoint x: 1404, endPoint y: 445, distance: 1164.0
click at [0, 0] on div "2.4.1 Scaffolding Income 12,000.00 content_copy 0.00 10.00% 1,200.00 40.00% 4,8…" at bounding box center [0, 0] width 0 height 0
click at [716, 495] on div at bounding box center [723, 502] width 74 height 19
drag, startPoint x: 675, startPoint y: 444, endPoint x: 1335, endPoint y: 447, distance: 660.0
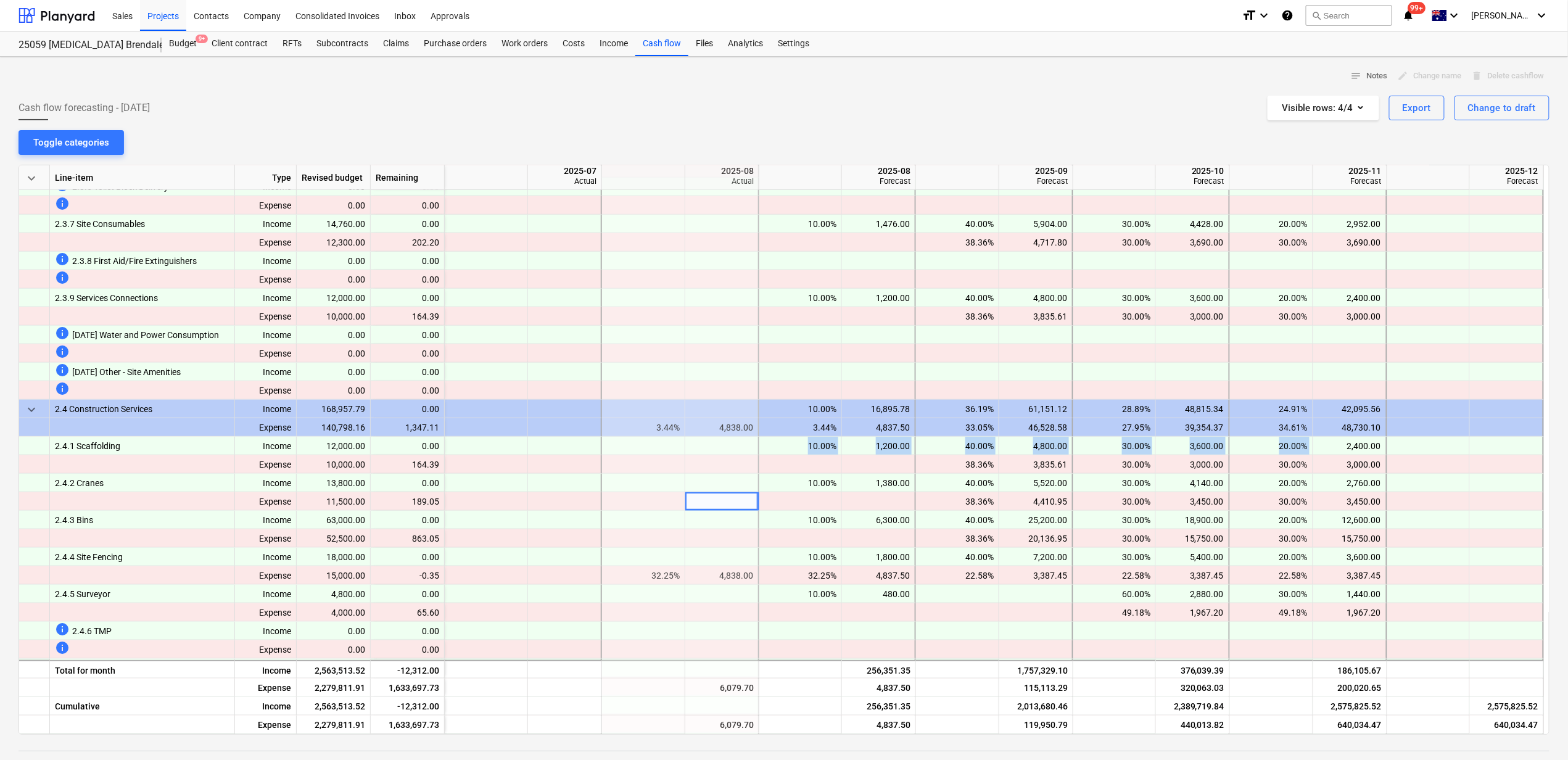
click at [0, 0] on div "2.4.1 Scaffolding Income 12,000.00 content_copy 0.00 10.00% 1,200.00 40.00% 4,8…" at bounding box center [0, 0] width 0 height 0
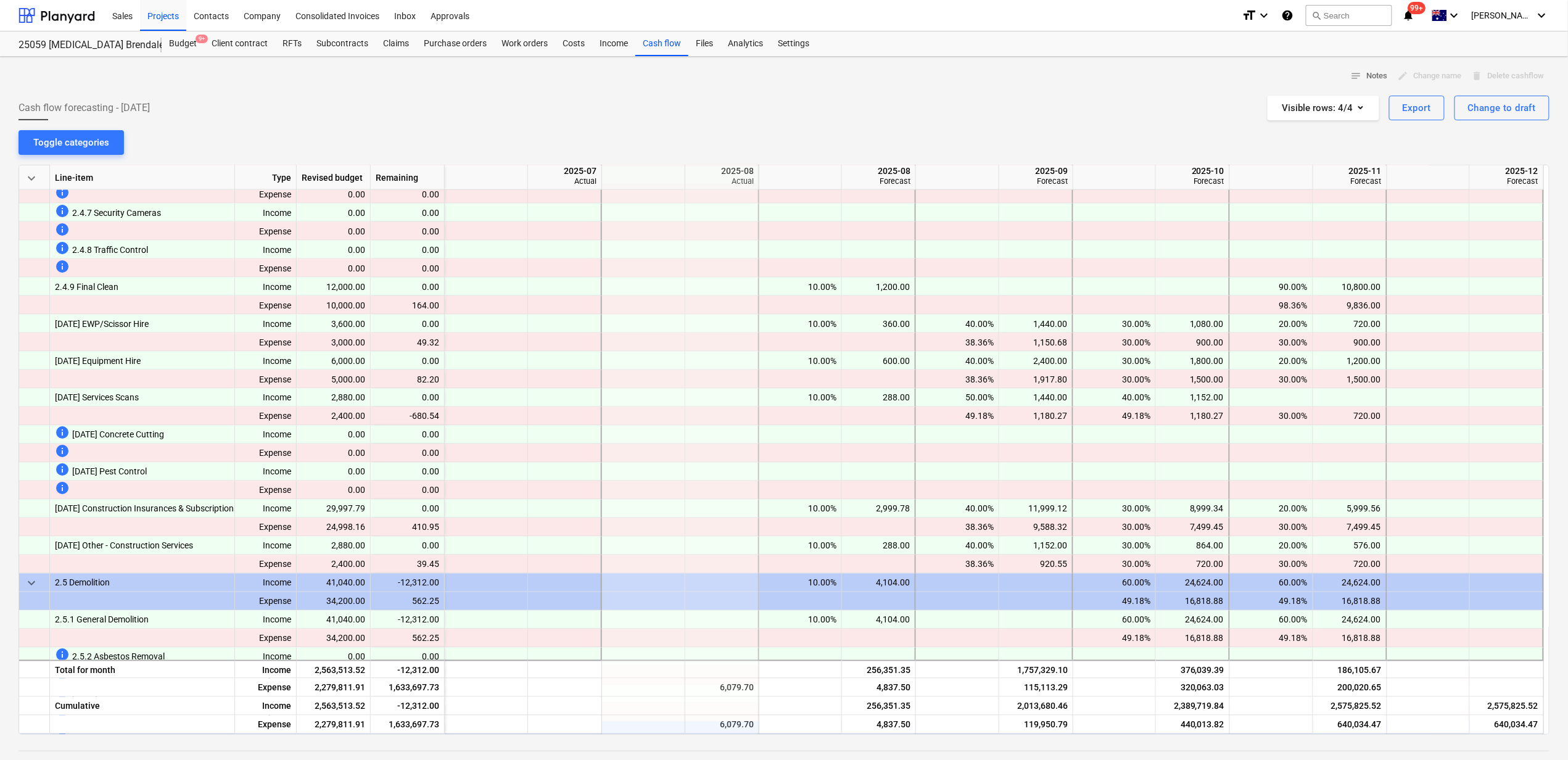
scroll to position [987, 0]
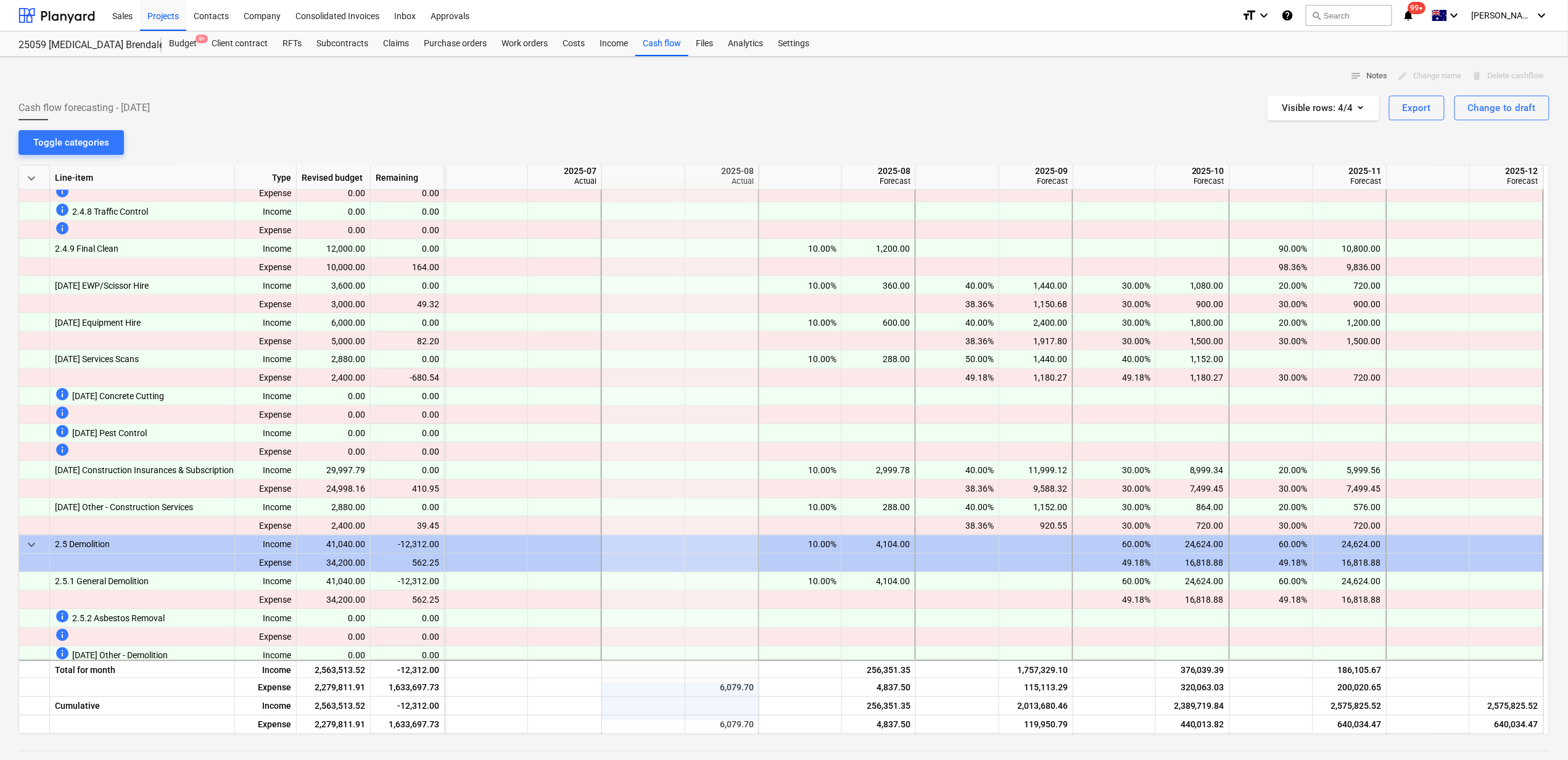
click at [1462, 578] on div at bounding box center [1428, 582] width 82 height 19
click at [1488, 534] on div at bounding box center [1508, 526] width 74 height 19
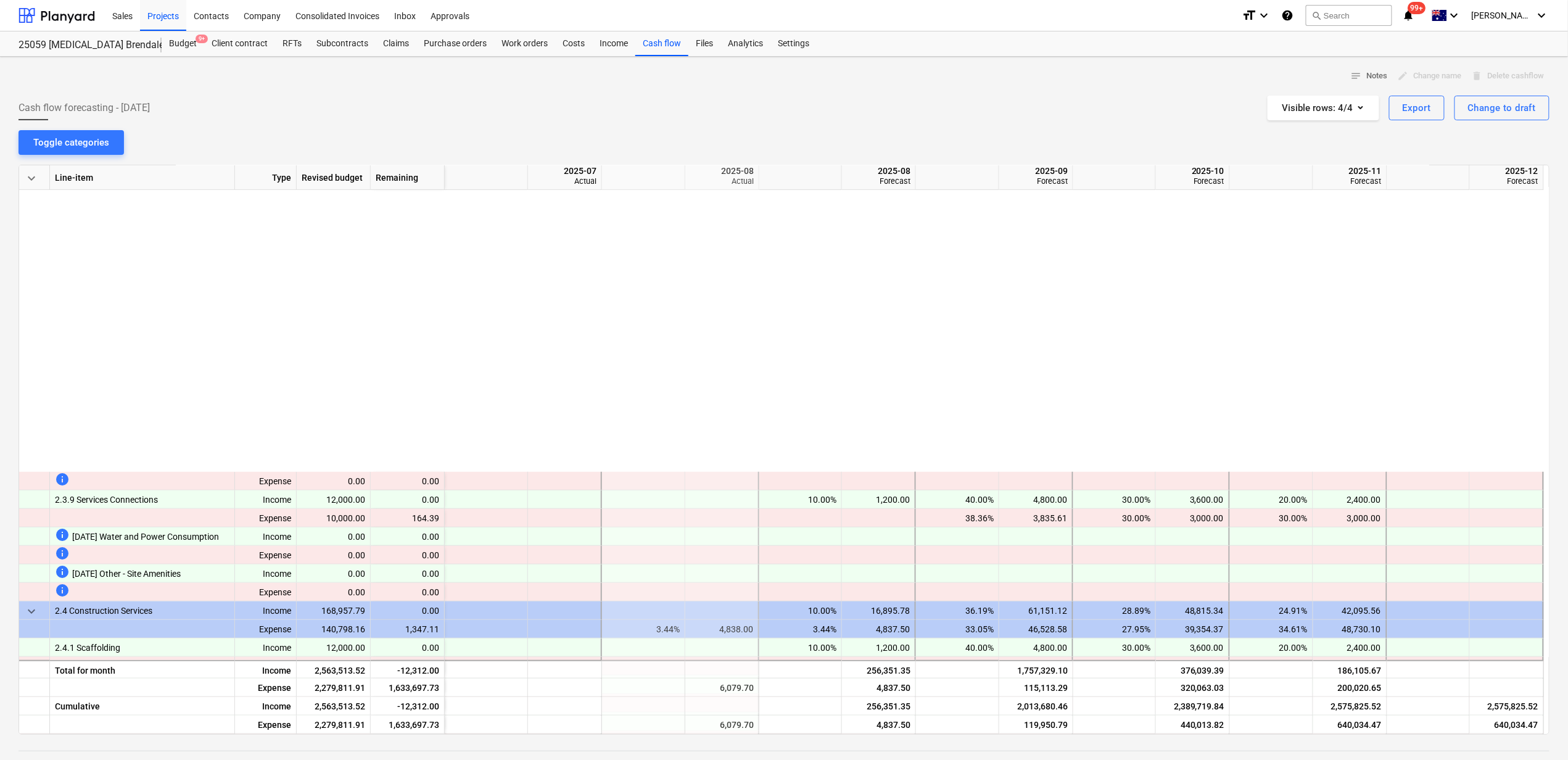
scroll to position [740, 0]
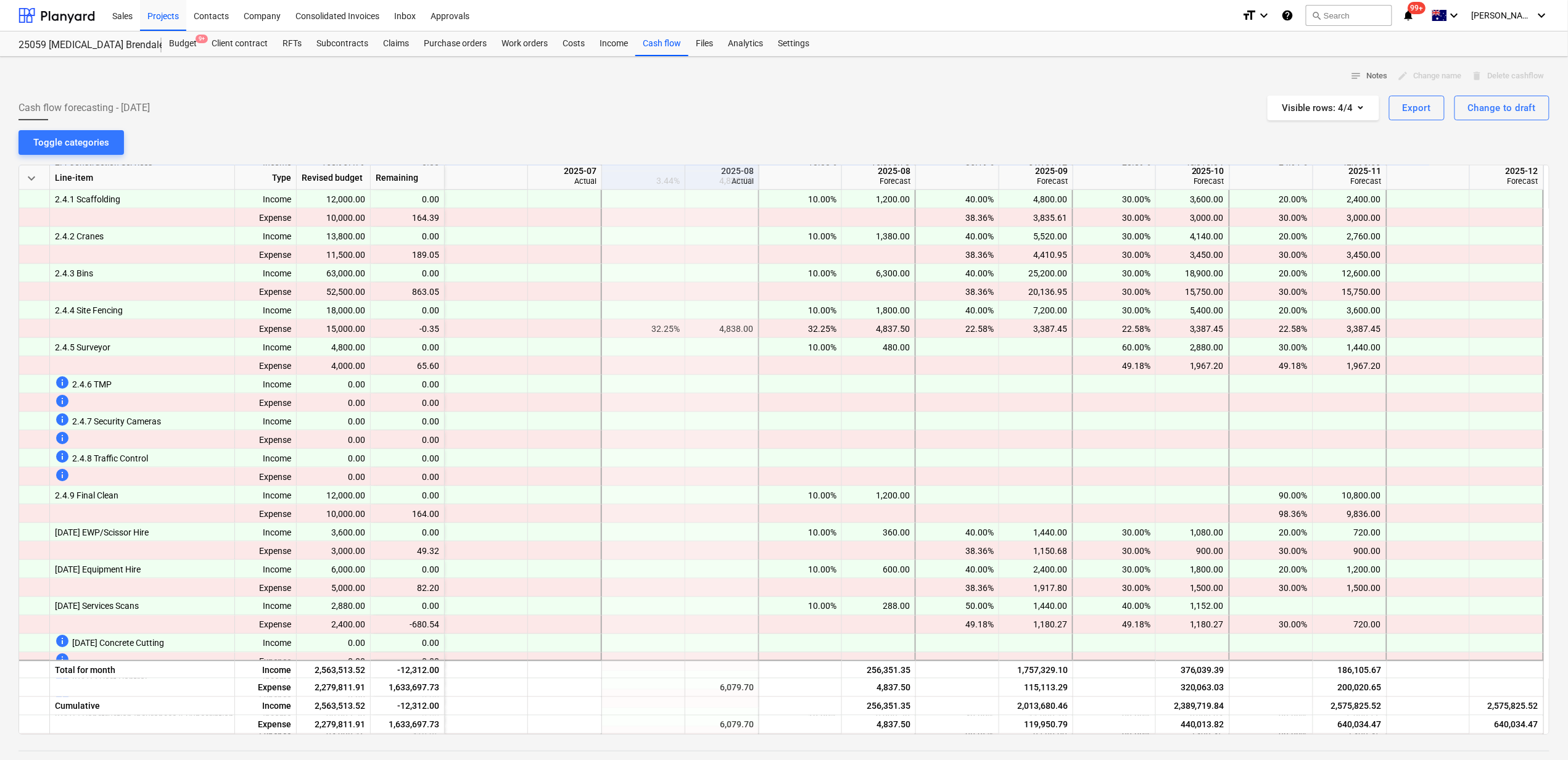
click at [1476, 543] on div at bounding box center [1508, 551] width 74 height 19
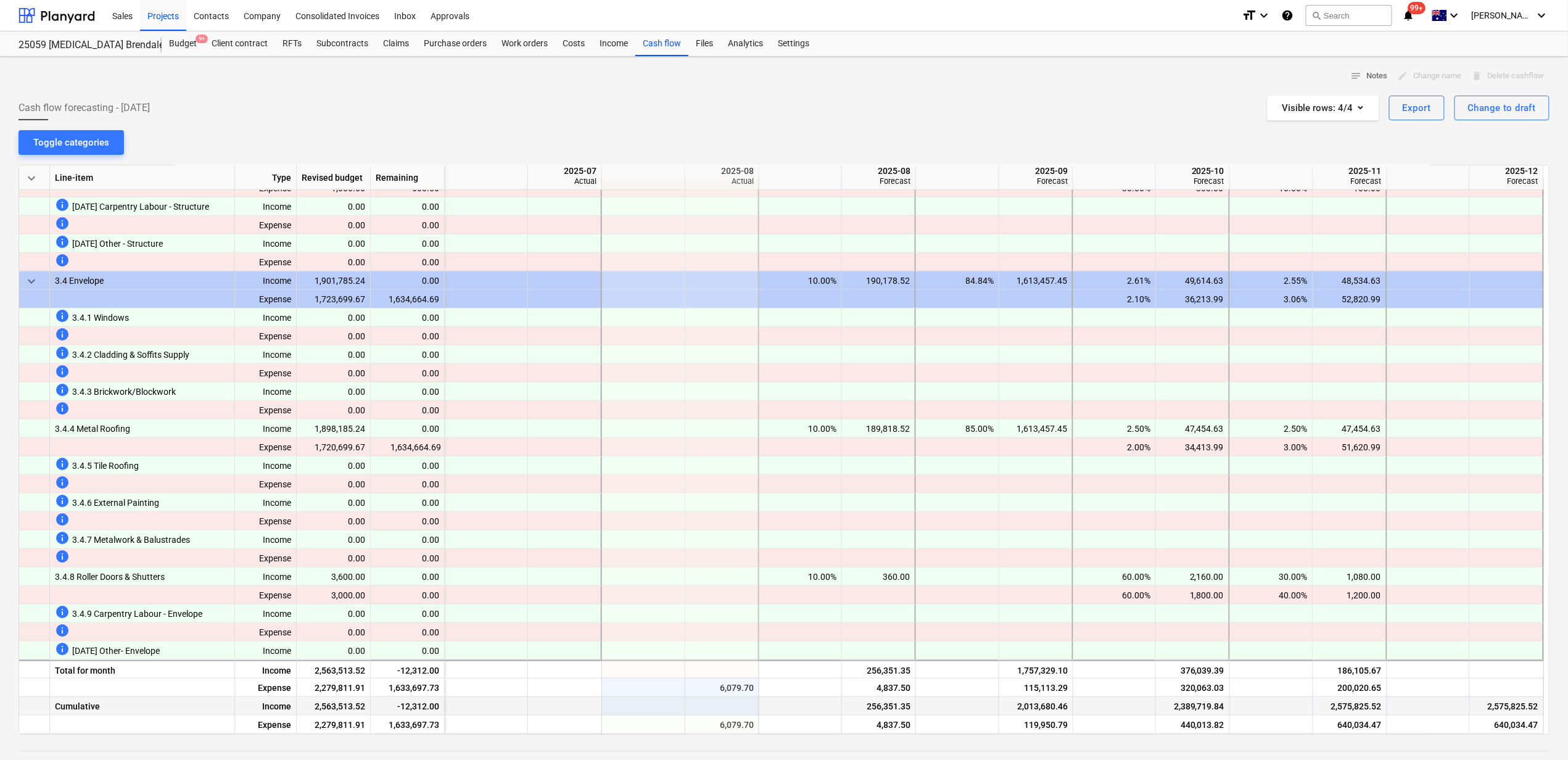
scroll to position [2960, 0]
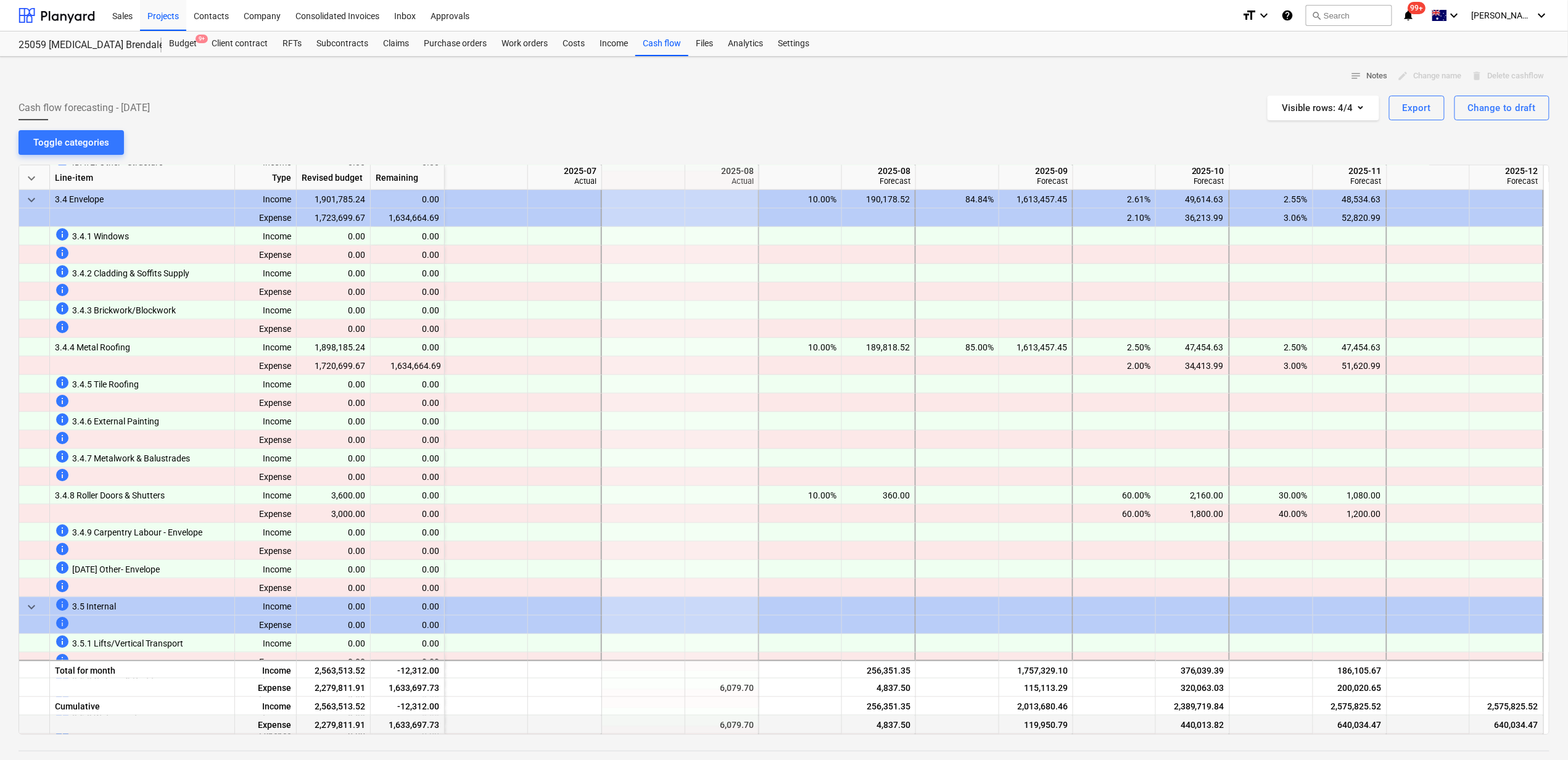
click at [603, 725] on div at bounding box center [644, 725] width 83 height 19
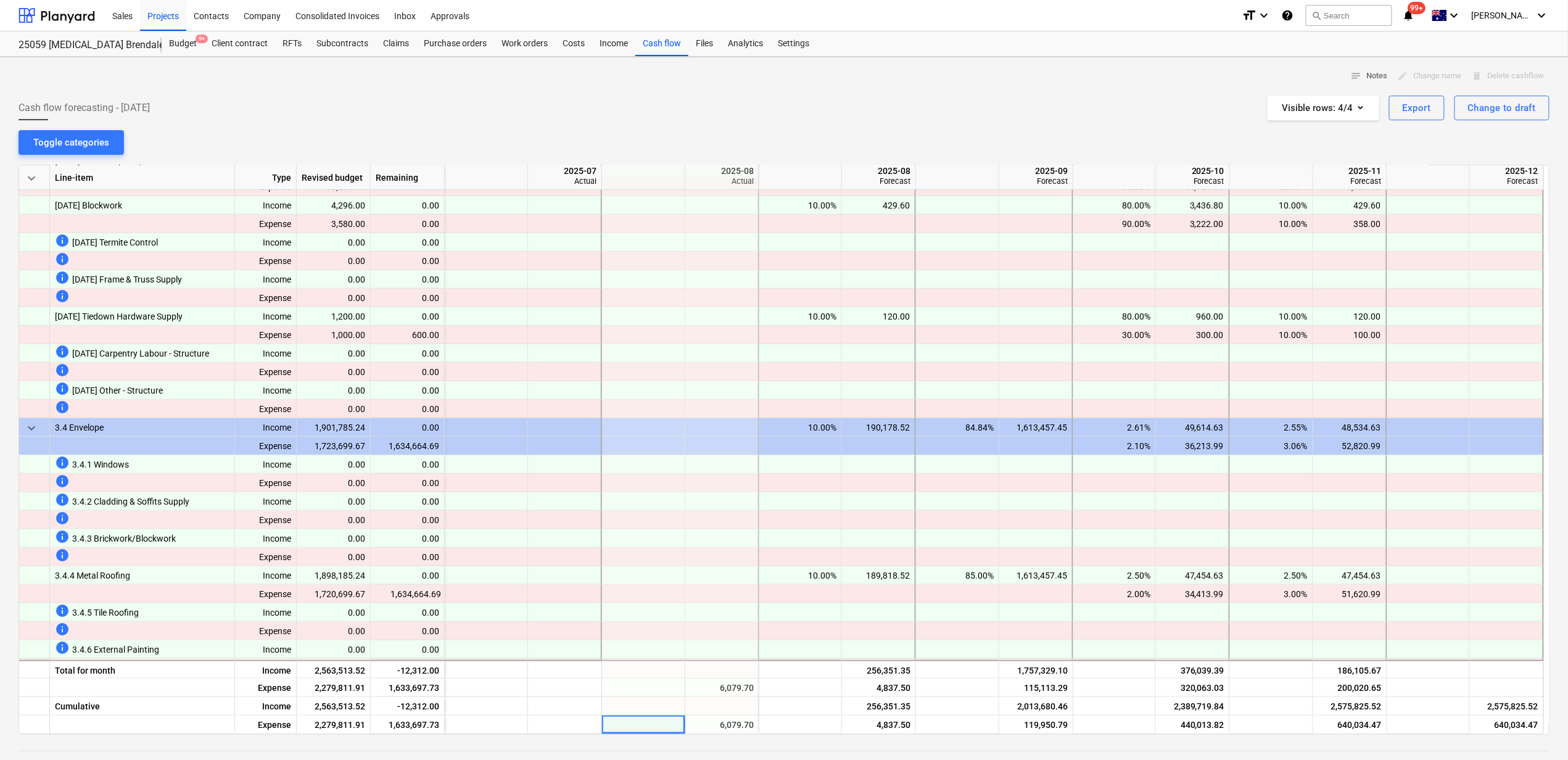
scroll to position [2713, 0]
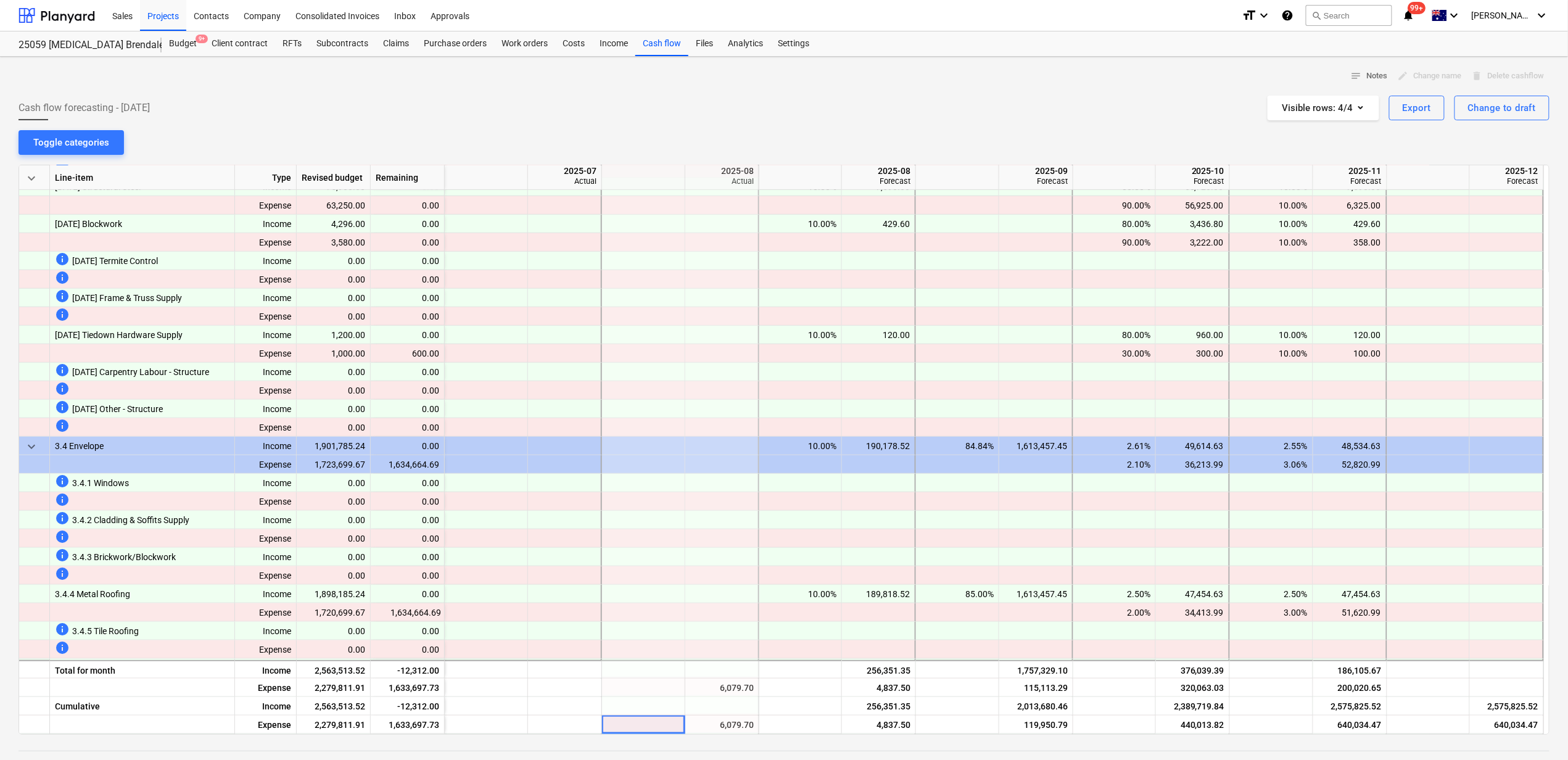
click at [93, 700] on div "Cumulative" at bounding box center [143, 706] width 185 height 19
click at [106, 670] on div "Total for month" at bounding box center [143, 669] width 185 height 19
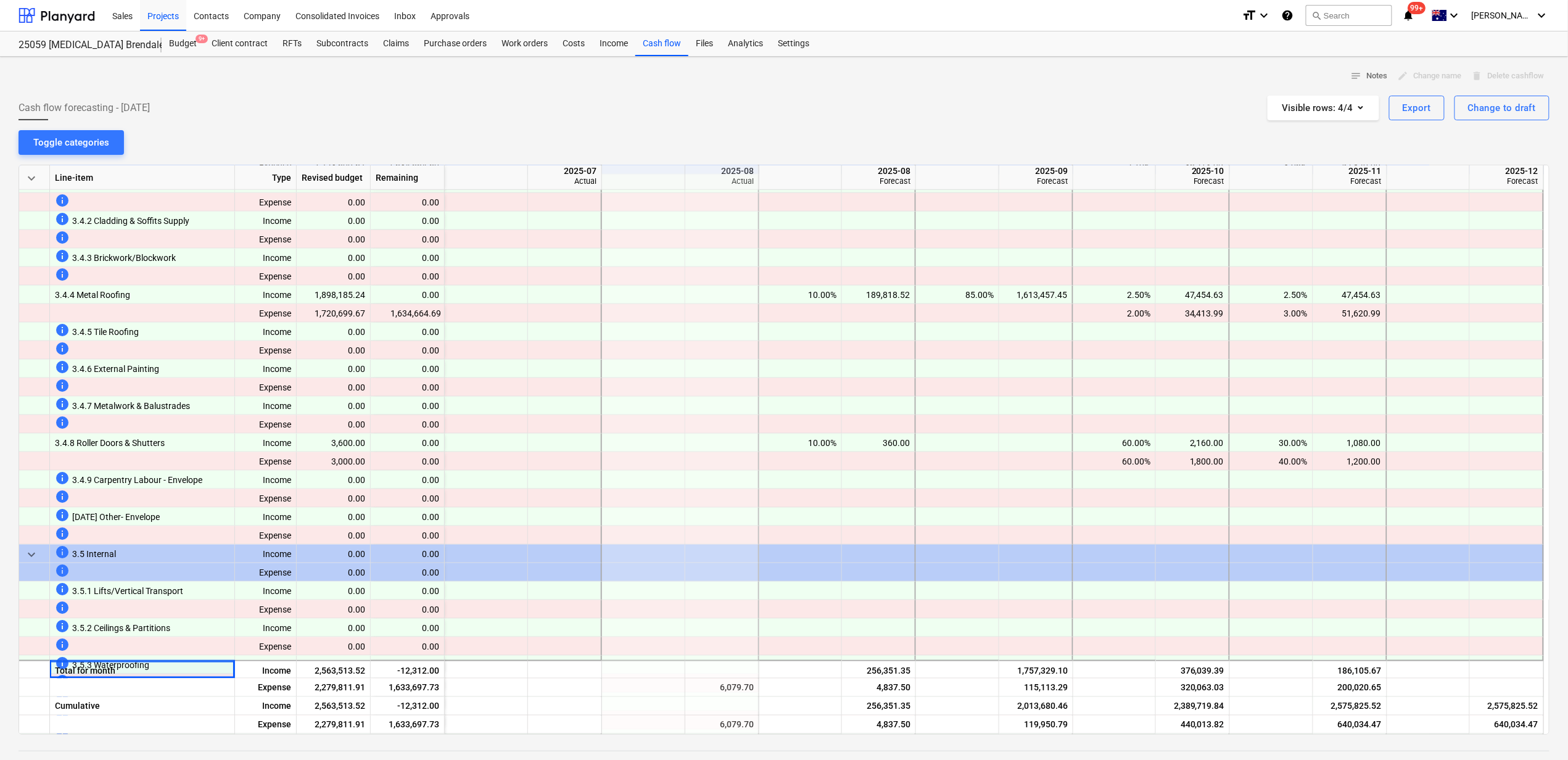
scroll to position [3042, 0]
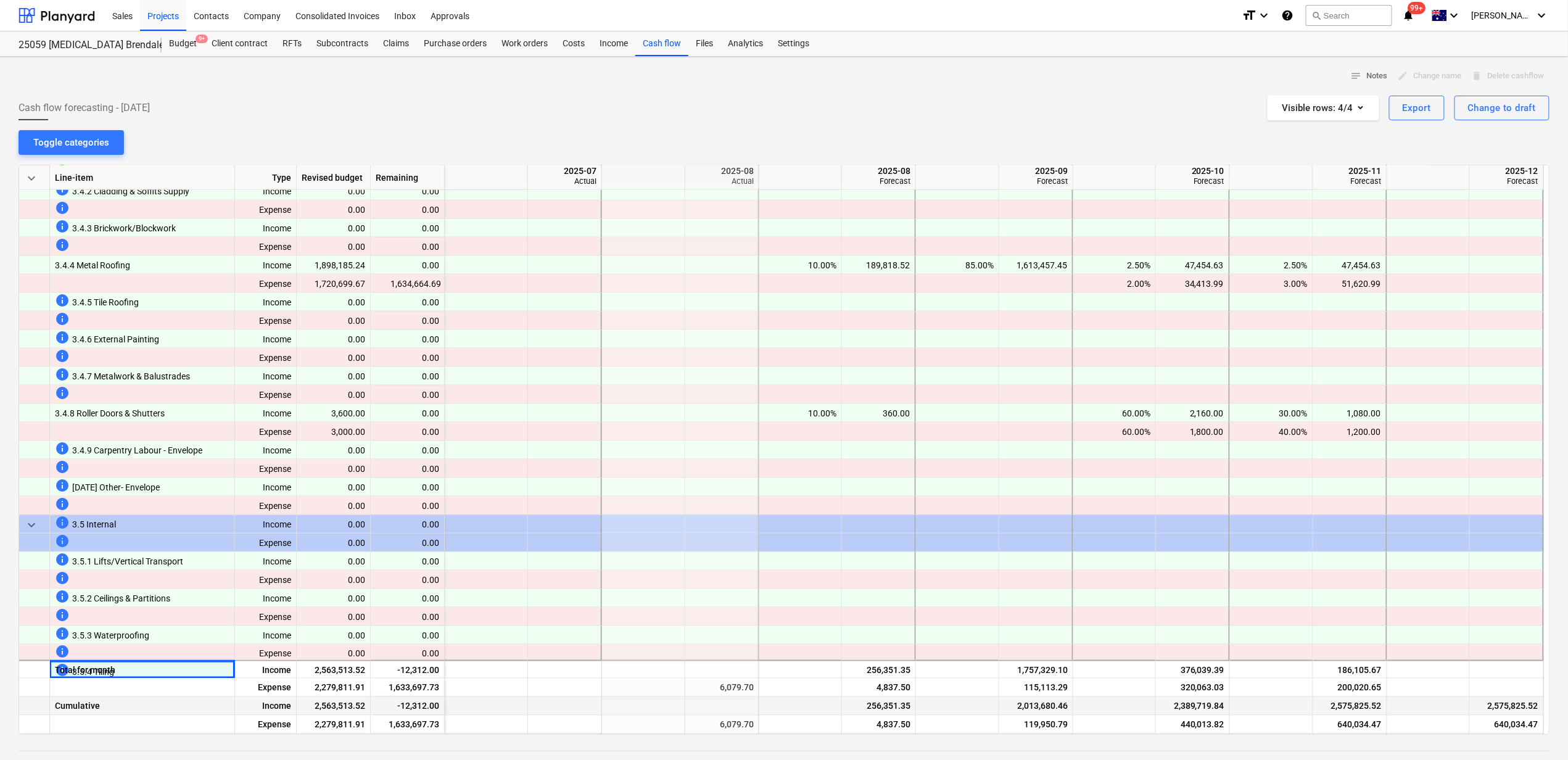
click at [156, 707] on div "Cumulative" at bounding box center [143, 706] width 185 height 19
click at [45, 702] on div at bounding box center [34, 706] width 31 height 19
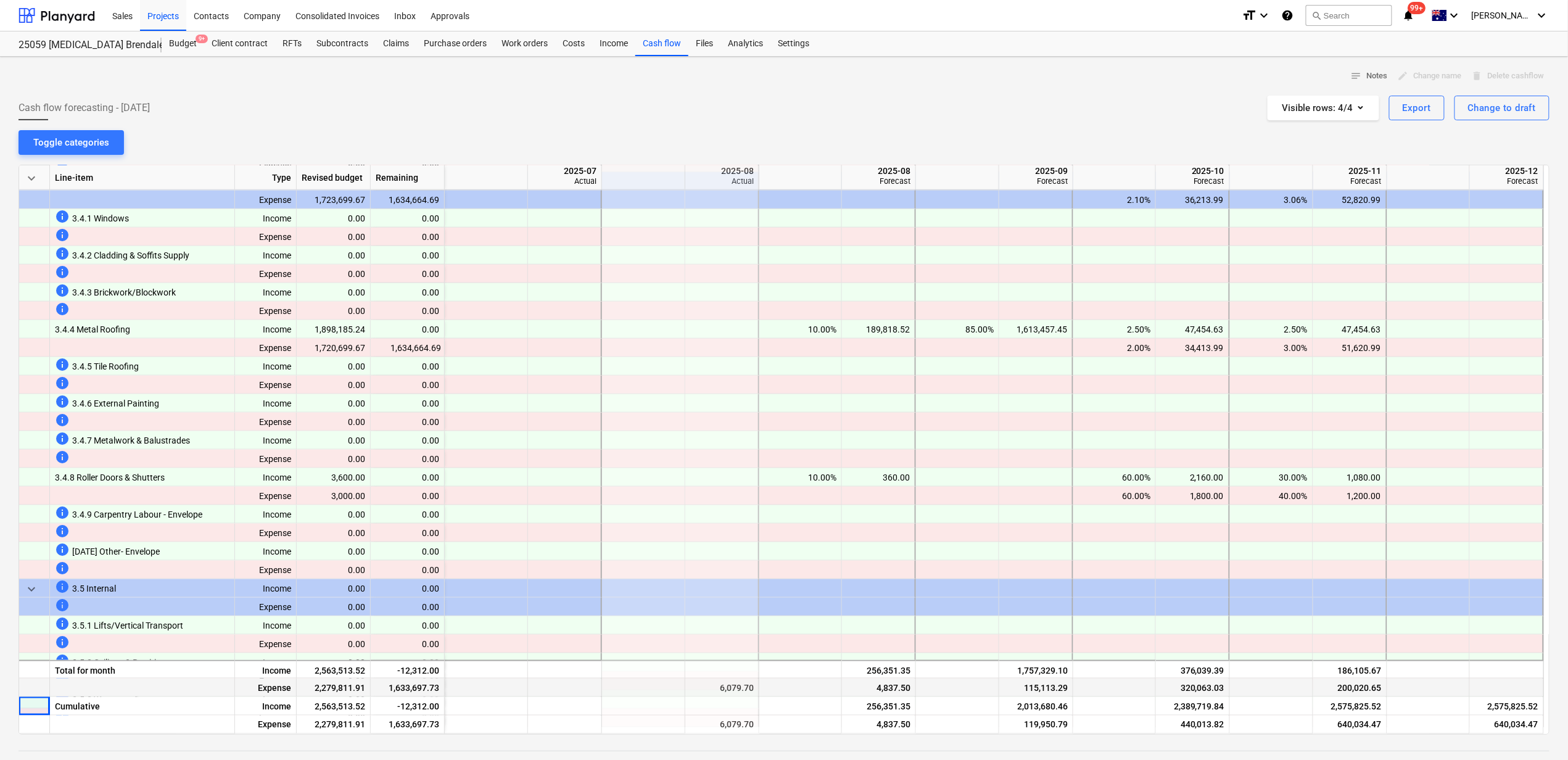
scroll to position [2960, 0]
